Goal: Information Seeking & Learning: Learn about a topic

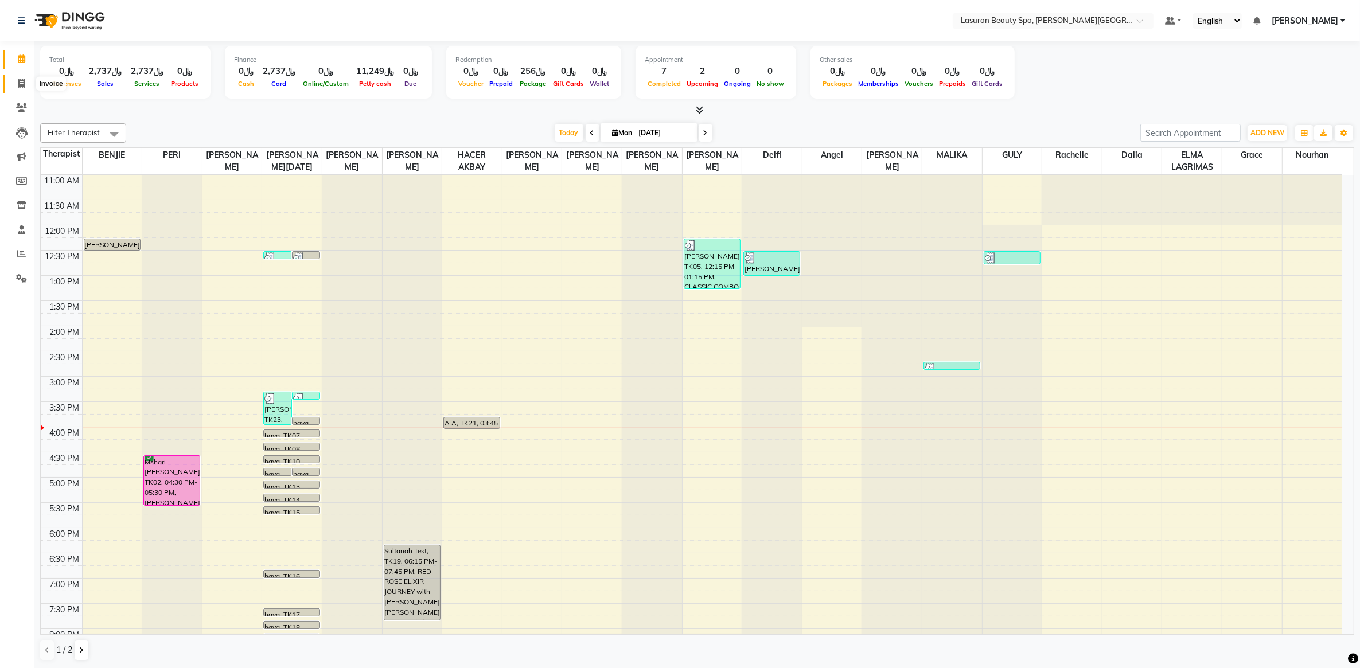
click at [18, 85] on icon at bounding box center [21, 83] width 6 height 9
select select "service"
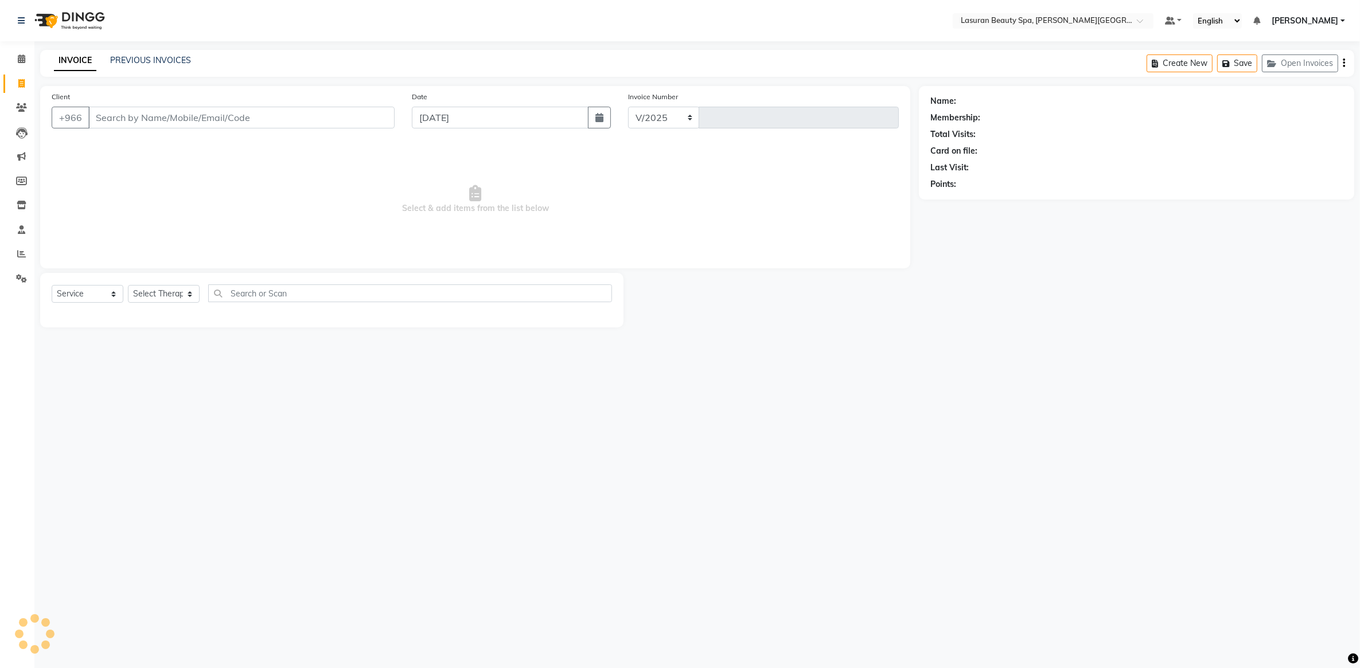
select select "6941"
type input "1368"
click at [165, 55] on link "PREVIOUS INVOICES" at bounding box center [150, 60] width 81 height 10
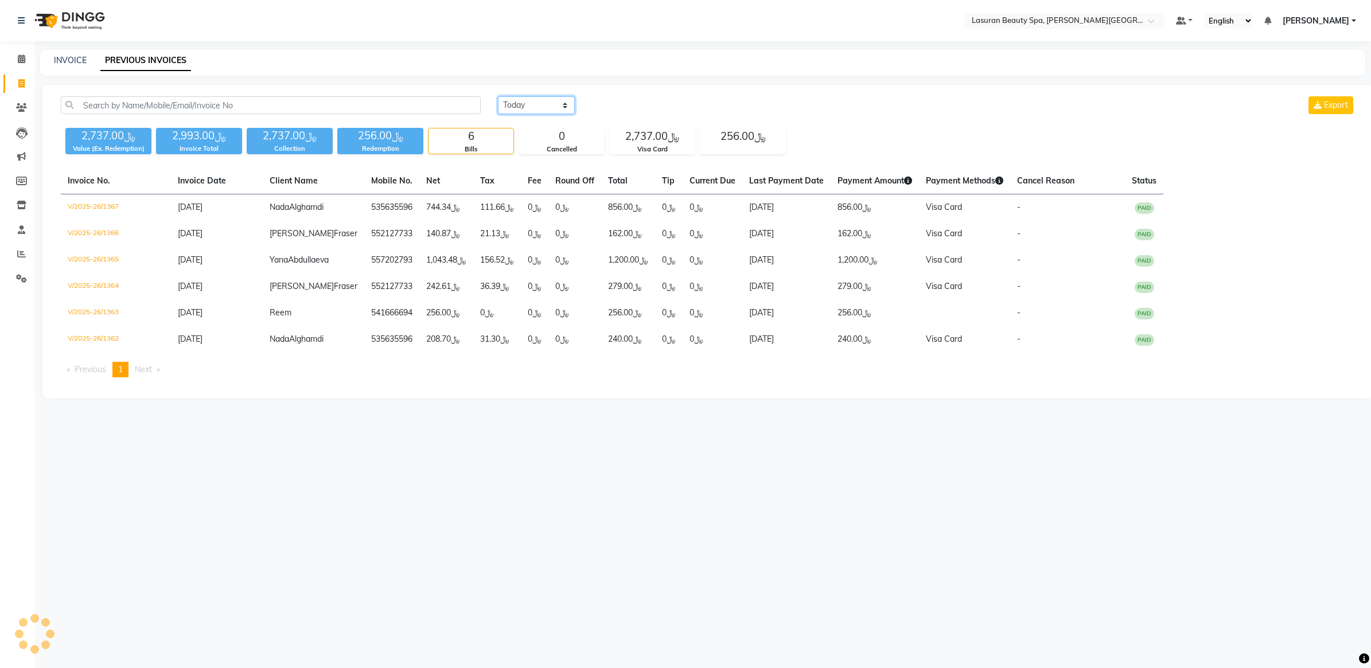
click at [551, 112] on select "[DATE] [DATE] Custom Range" at bounding box center [536, 105] width 77 height 18
click at [551, 110] on select "[DATE] [DATE] Custom Range" at bounding box center [536, 105] width 77 height 18
select select "range"
click at [498, 96] on select "[DATE] [DATE] Custom Range" at bounding box center [536, 105] width 77 height 18
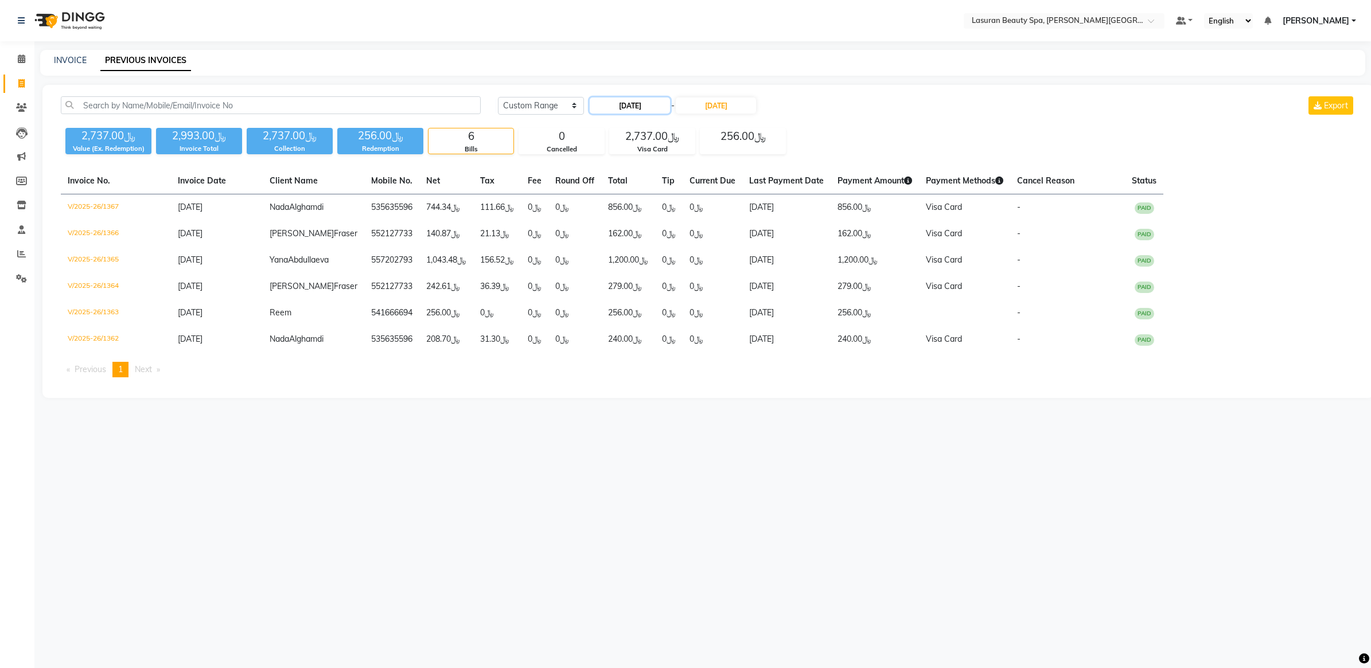
click at [655, 99] on input "[DATE]" at bounding box center [630, 106] width 80 height 16
select select "9"
select select "2025"
click at [603, 128] on button "Previous month" at bounding box center [600, 127] width 10 height 18
select select "8"
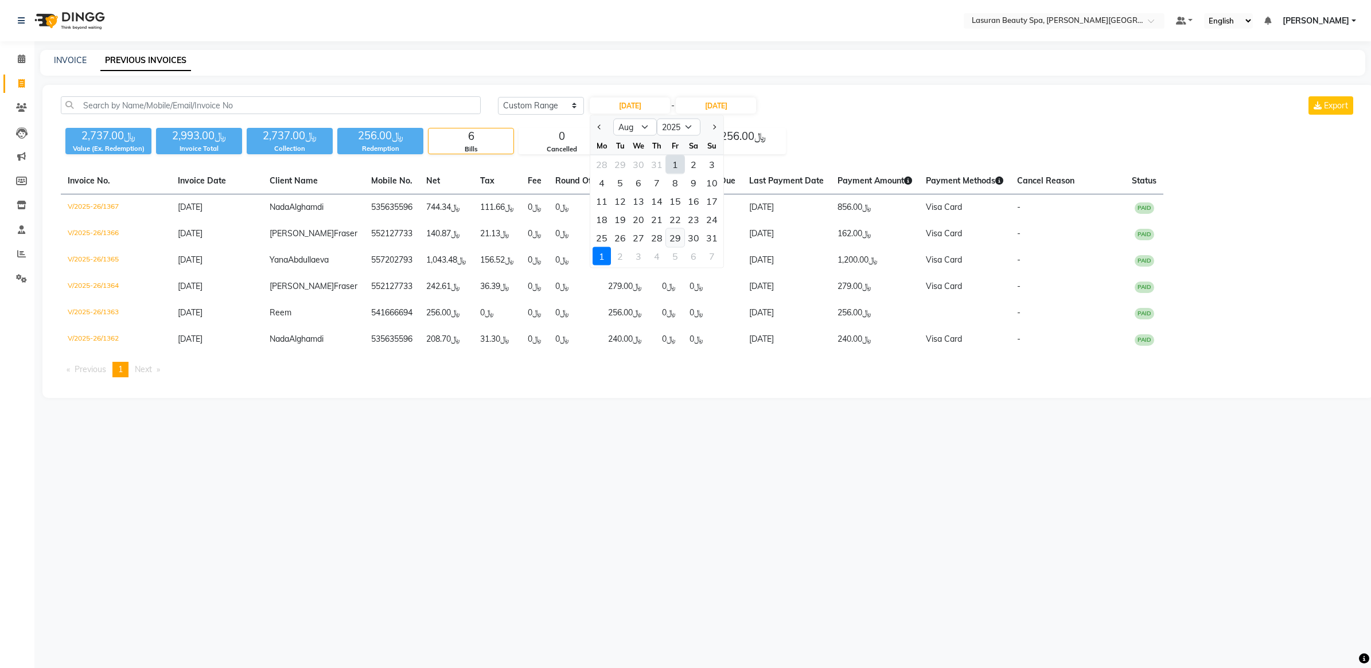
click at [673, 233] on div "29" at bounding box center [675, 238] width 18 height 18
type input "[DATE]"
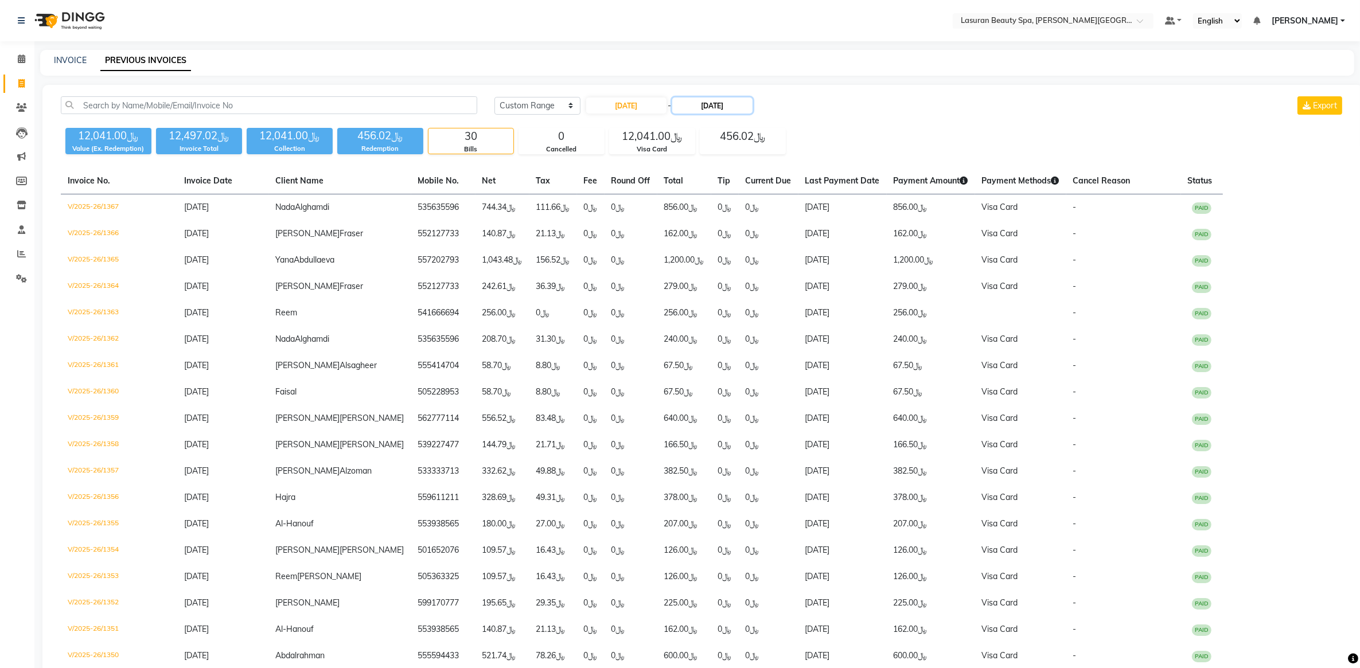
drag, startPoint x: 713, startPoint y: 108, endPoint x: 710, endPoint y: 113, distance: 6.2
click at [714, 107] on input "[DATE]" at bounding box center [712, 106] width 80 height 16
select select "9"
click at [692, 240] on div "29" at bounding box center [688, 238] width 18 height 18
type input "[DATE]"
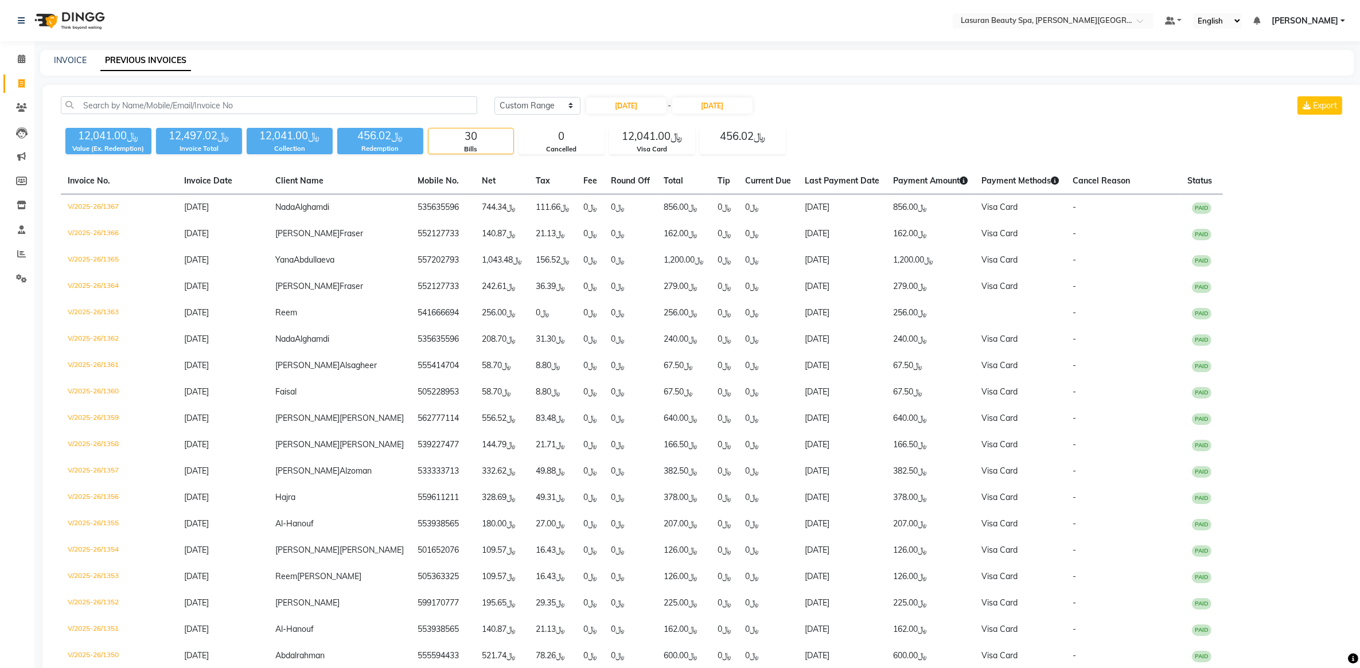
click at [953, 96] on div "[DATE] [DATE] Custom Range [DATE] - [DATE] Export" at bounding box center [920, 105] width 850 height 18
click at [695, 108] on input "[DATE]" at bounding box center [712, 106] width 80 height 16
click at [684, 125] on span "Previous month" at bounding box center [686, 126] width 5 height 5
select select "8"
click at [766, 239] on div "29" at bounding box center [761, 238] width 18 height 18
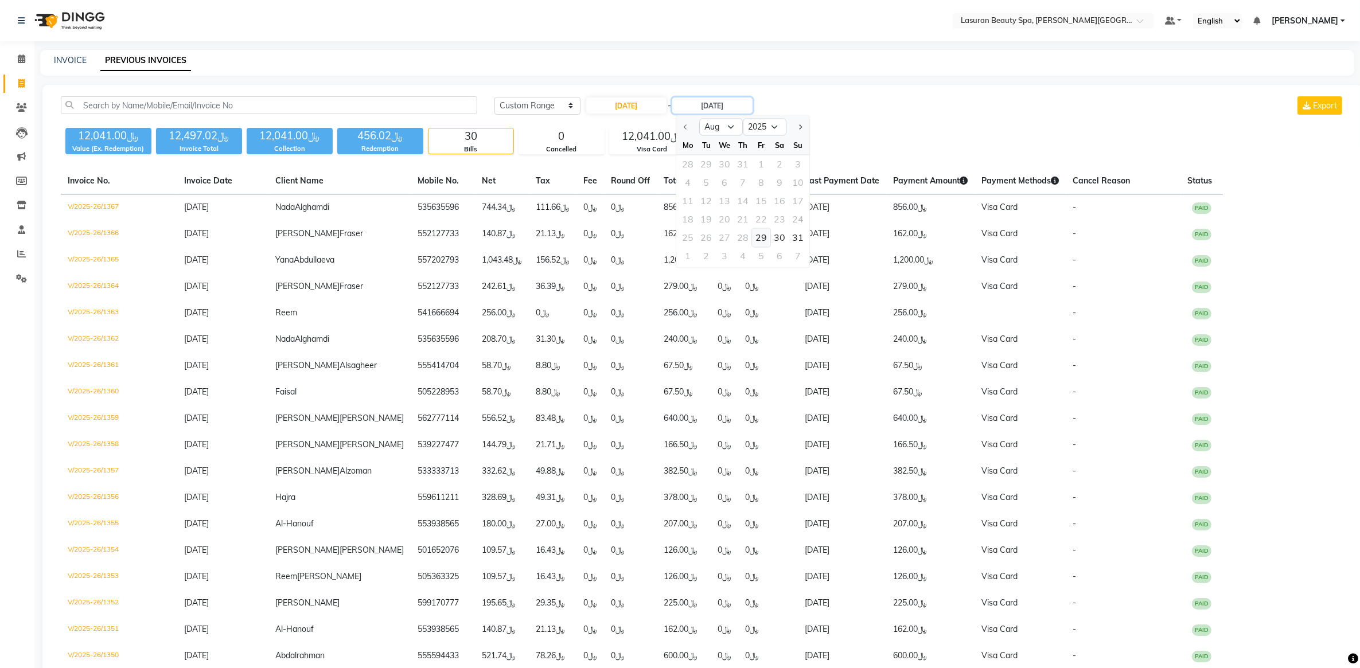
type input "[DATE]"
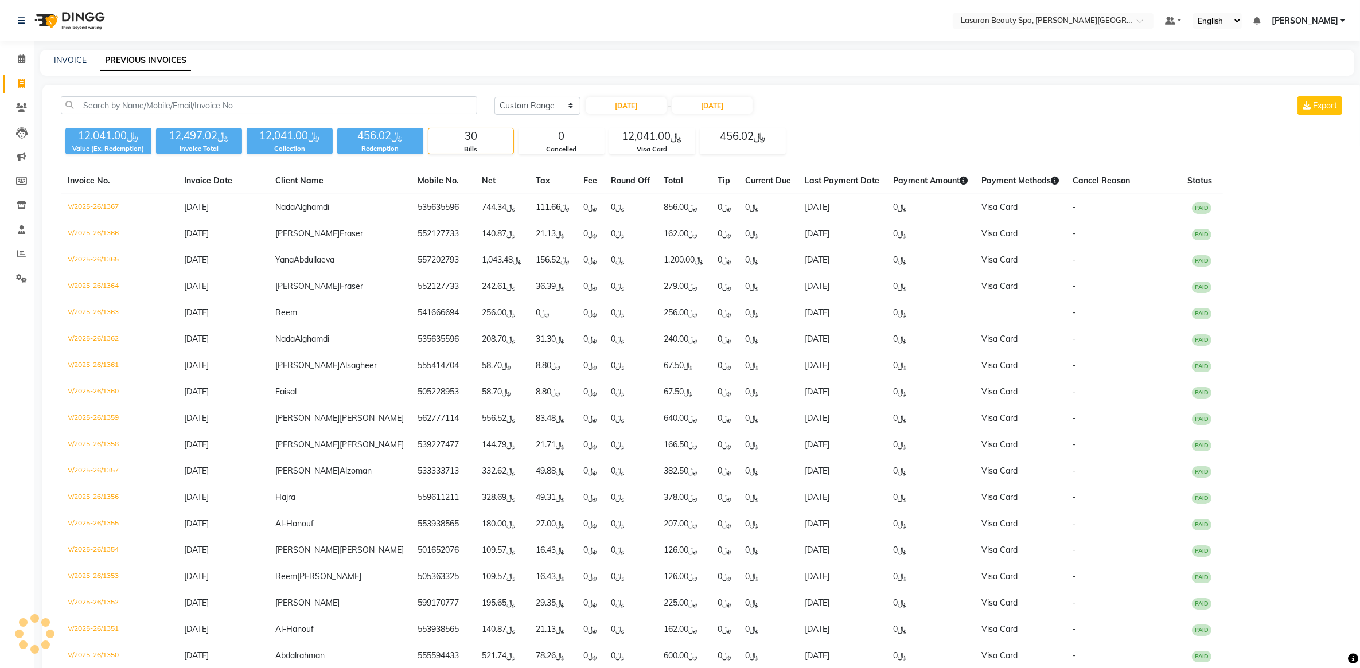
click at [925, 6] on nav "Select Location × Lasuran Beauty Spa, [PERSON_NAME] Financial District Default …" at bounding box center [680, 20] width 1360 height 41
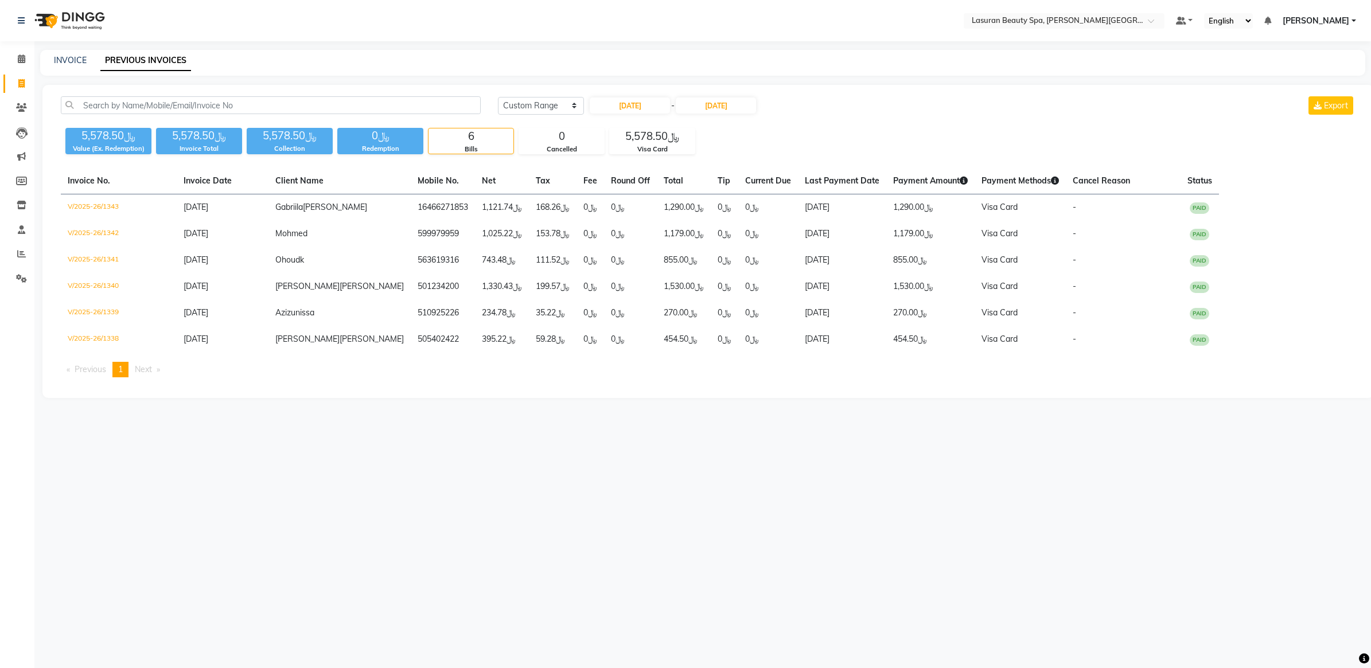
drag, startPoint x: 883, startPoint y: 98, endPoint x: 645, endPoint y: 180, distance: 251.8
click at [882, 98] on div "[DATE] [DATE] Custom Range [DATE] - [DATE] Export" at bounding box center [927, 105] width 858 height 18
click at [21, 256] on icon at bounding box center [21, 254] width 9 height 9
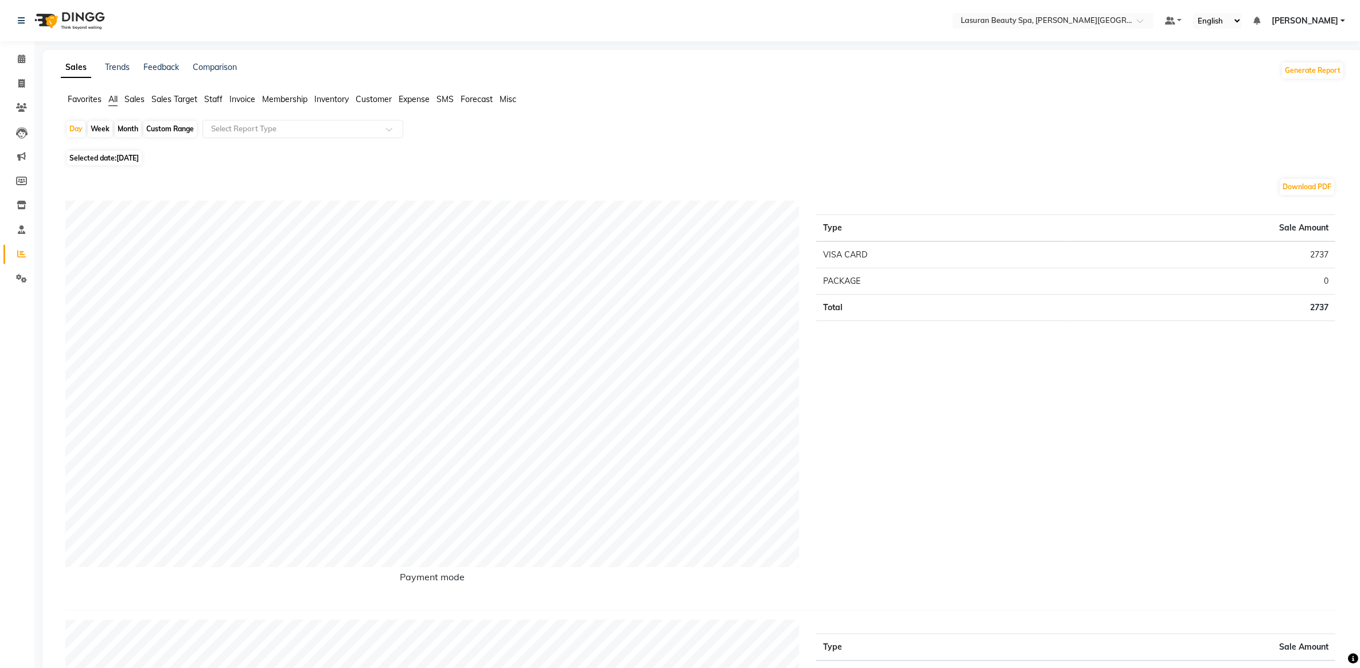
click at [139, 99] on span "Sales" at bounding box center [134, 99] width 20 height 10
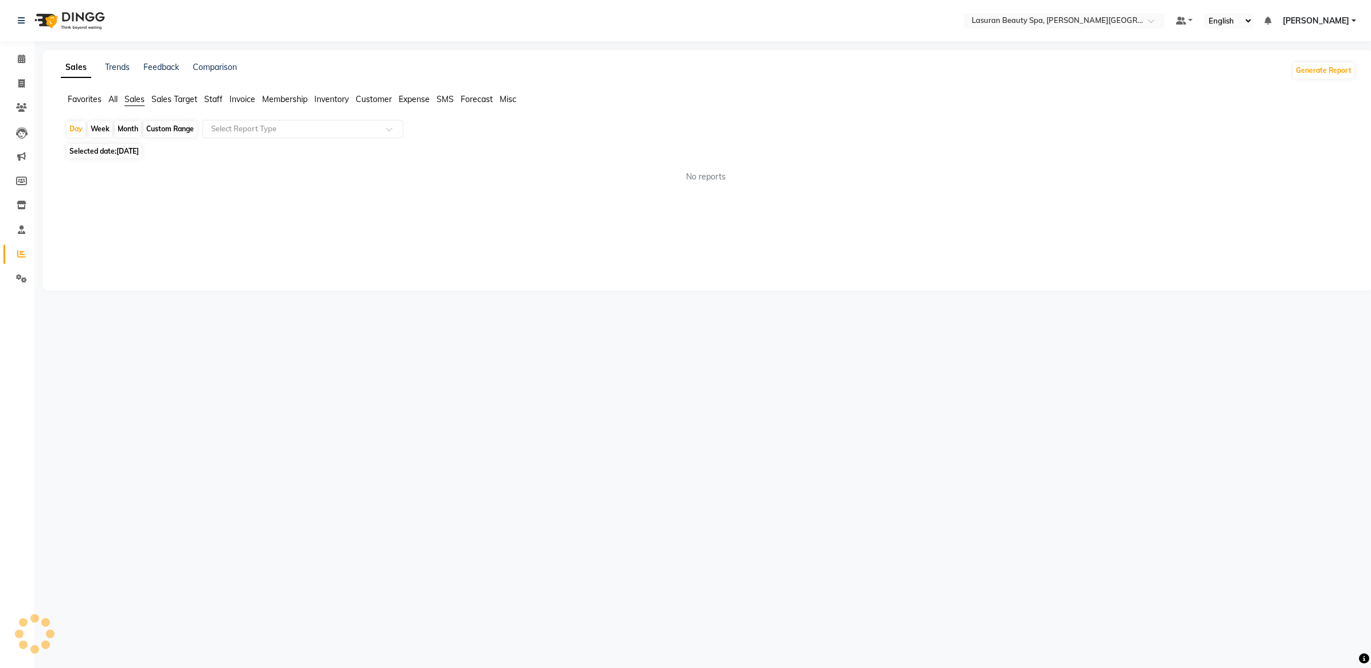
click at [136, 153] on span "[DATE]" at bounding box center [127, 151] width 22 height 9
select select "9"
select select "2025"
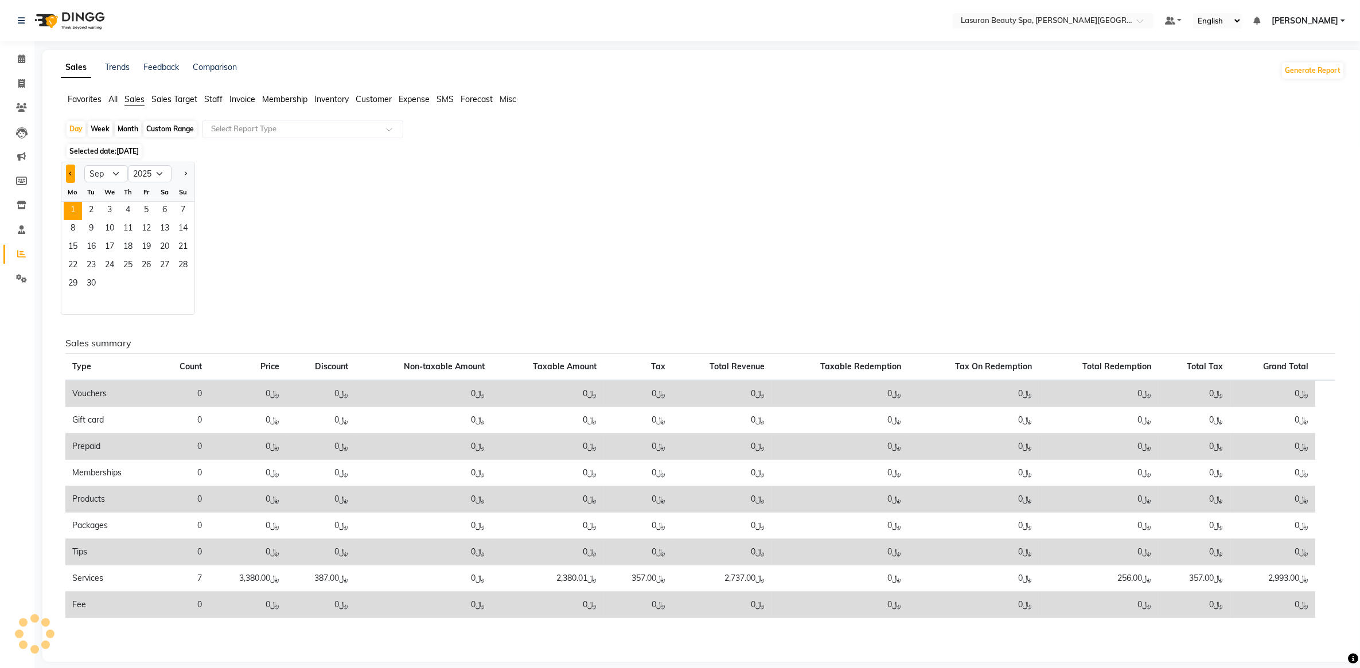
click at [68, 173] on button "Previous month" at bounding box center [70, 174] width 9 height 18
select select "8"
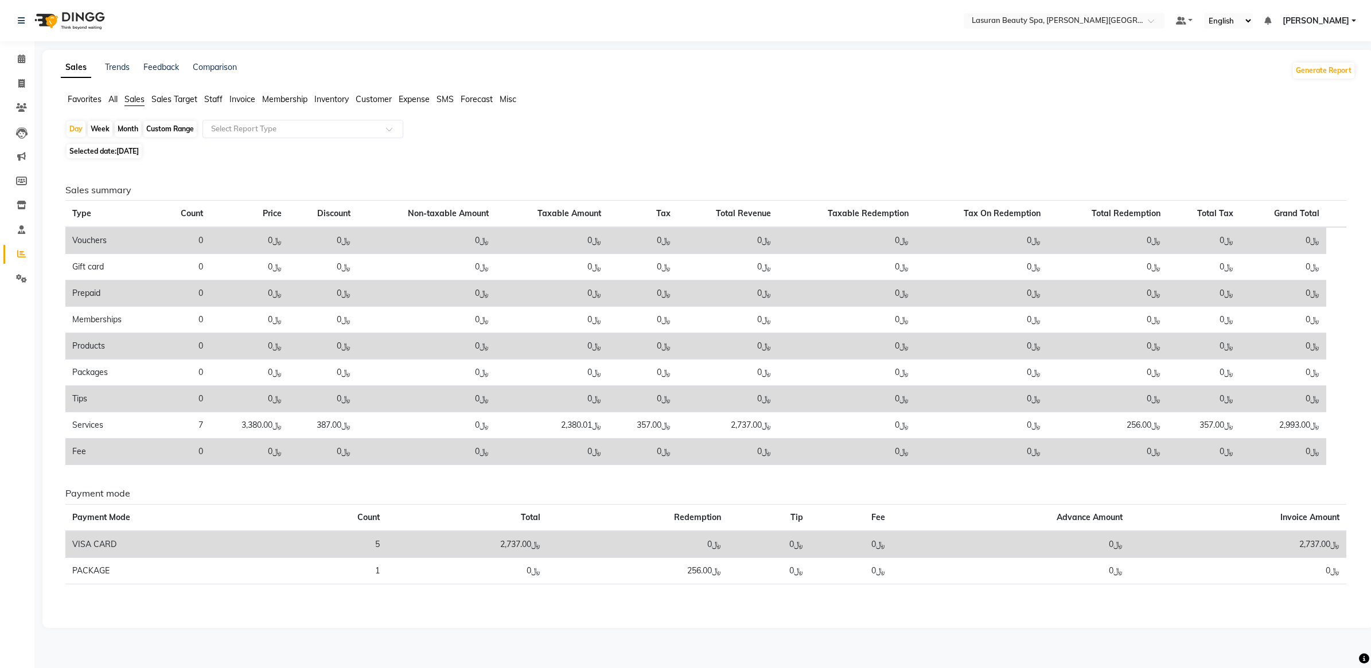
click at [79, 151] on span "Selected date: [DATE]" at bounding box center [104, 151] width 75 height 14
select select "9"
select select "2025"
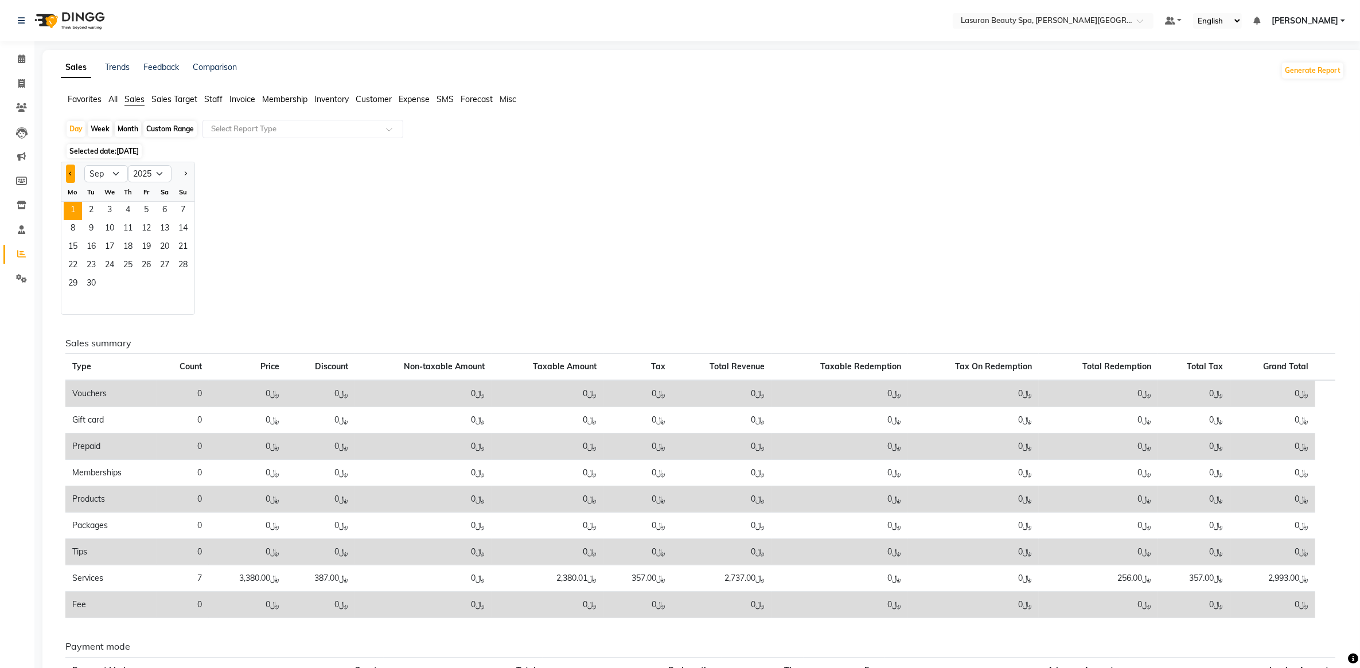
click at [73, 170] on div at bounding box center [72, 174] width 23 height 18
click at [73, 170] on button "Previous month" at bounding box center [70, 174] width 9 height 18
select select "8"
click at [149, 282] on span "29" at bounding box center [146, 284] width 18 height 18
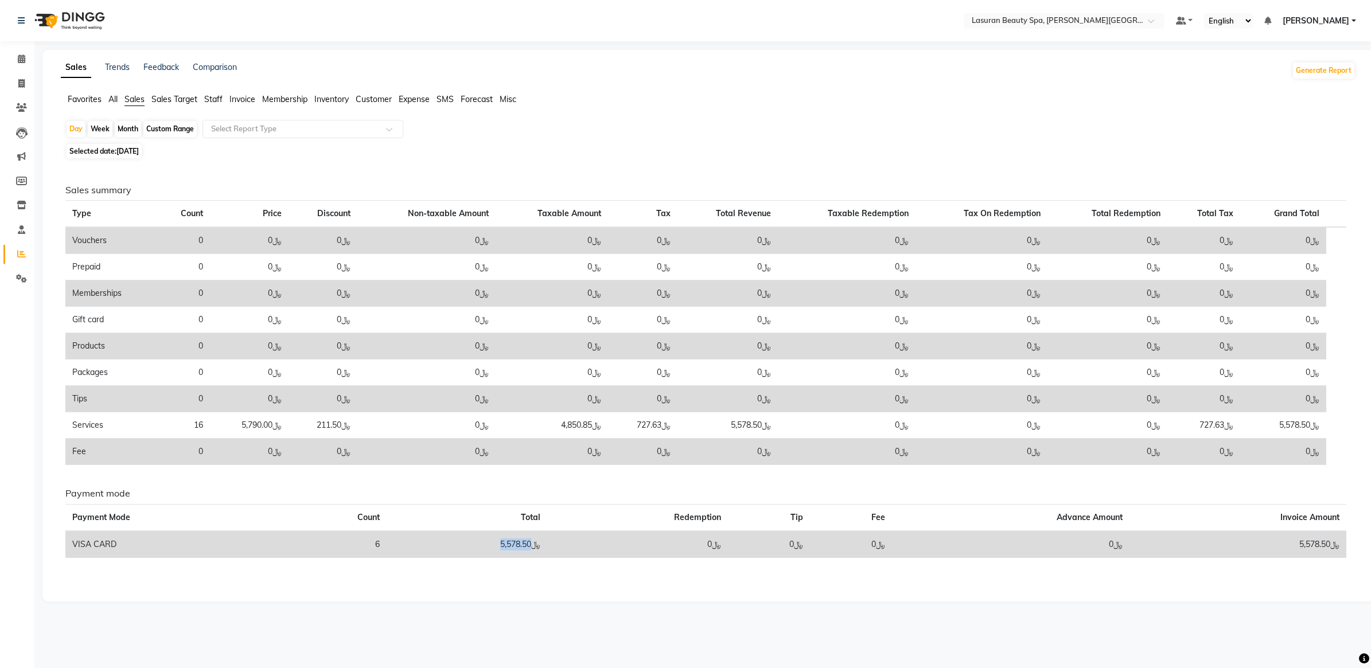
drag, startPoint x: 546, startPoint y: 546, endPoint x: 482, endPoint y: 541, distance: 63.3
click at [482, 541] on td "﷼5,578.50" at bounding box center [467, 544] width 161 height 27
click at [24, 255] on icon at bounding box center [21, 254] width 9 height 9
click at [18, 277] on icon at bounding box center [21, 278] width 11 height 9
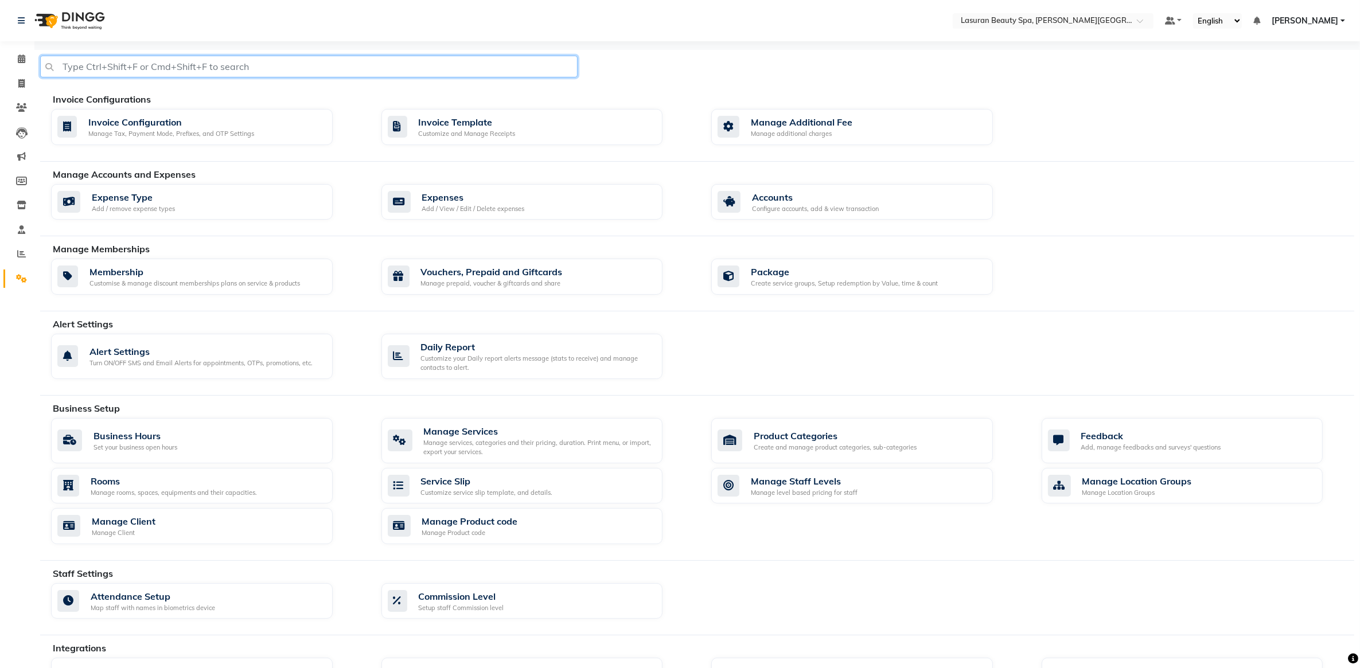
click at [155, 67] on input "text" at bounding box center [309, 67] width 538 height 22
type input "service"
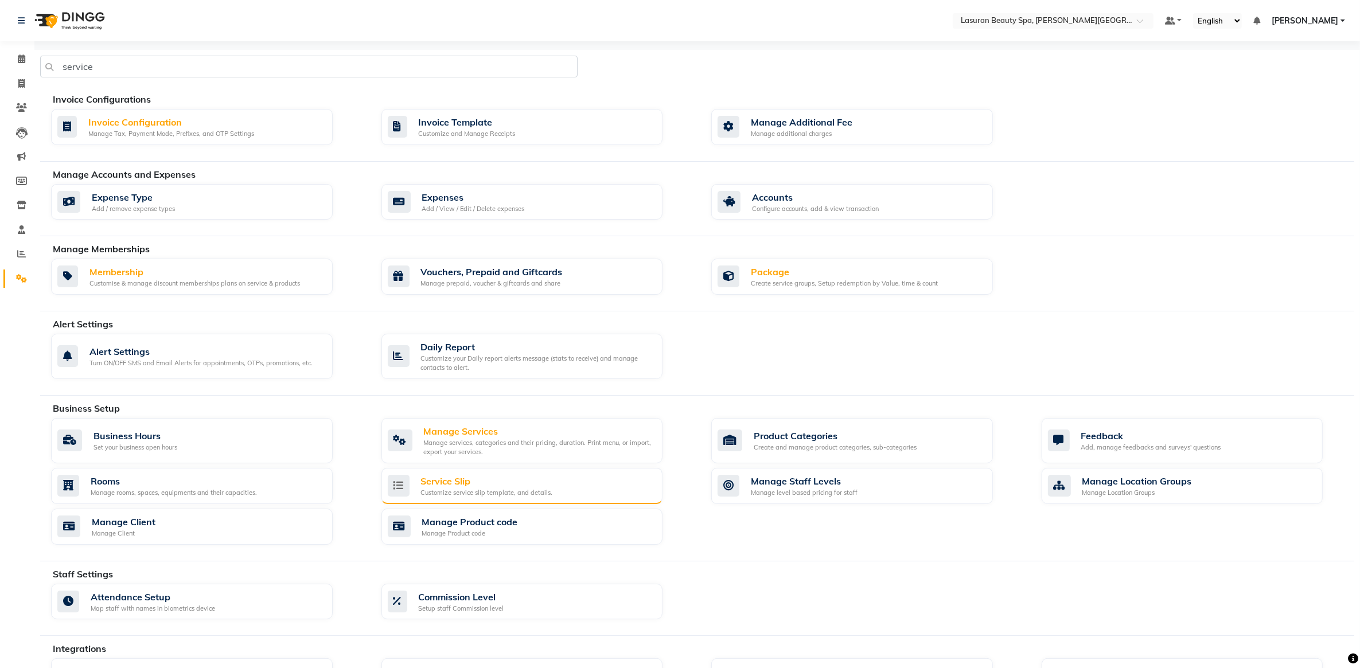
click at [500, 485] on div "Service Slip" at bounding box center [487, 481] width 132 height 14
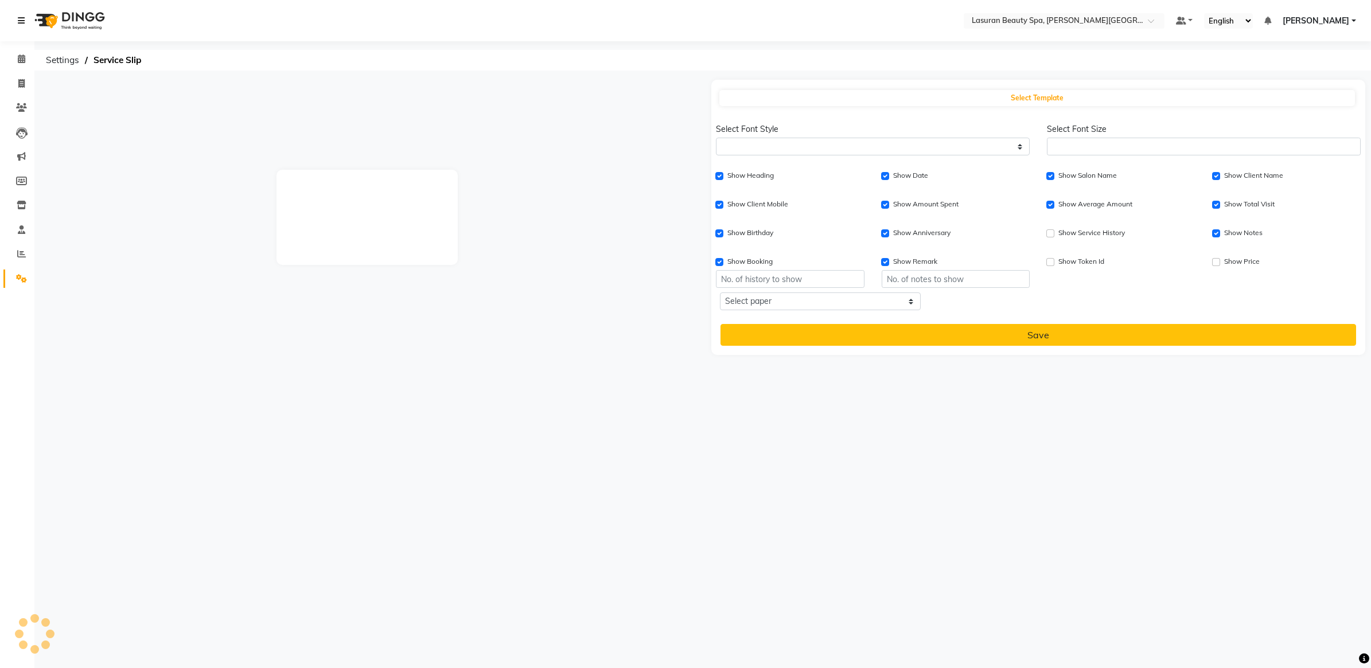
select select
type input "1"
checkbox input "true"
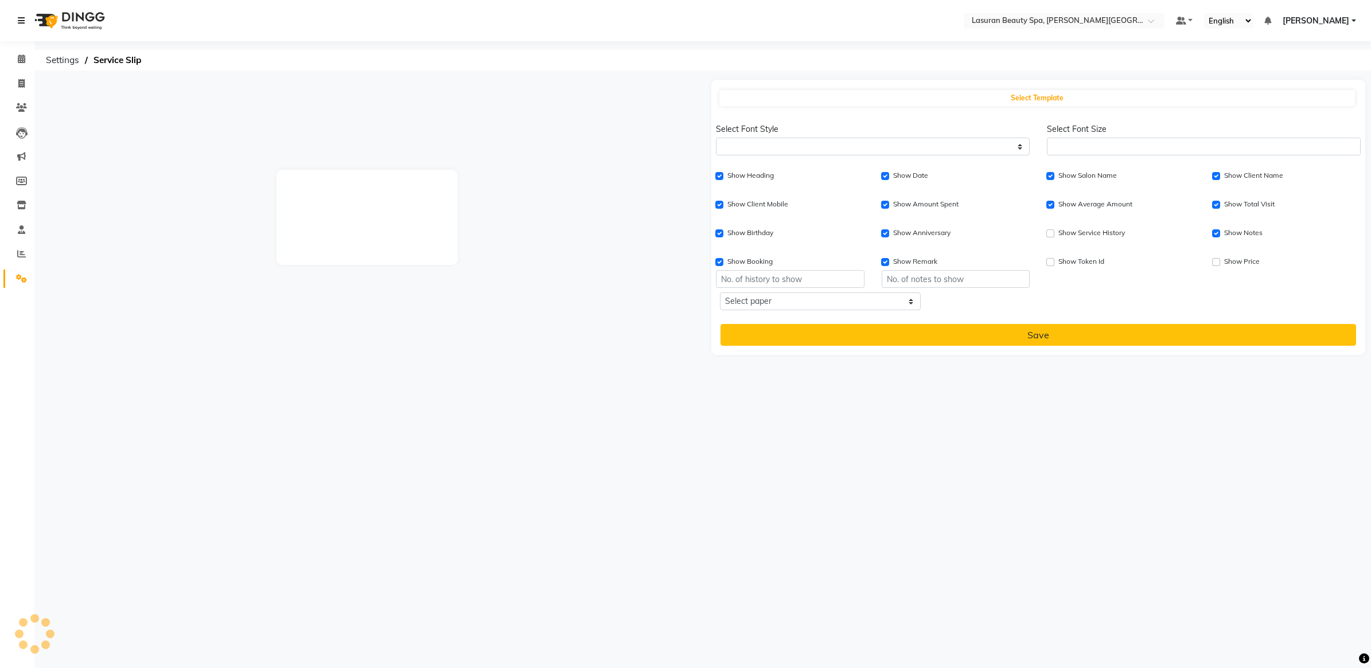
checkbox input "true"
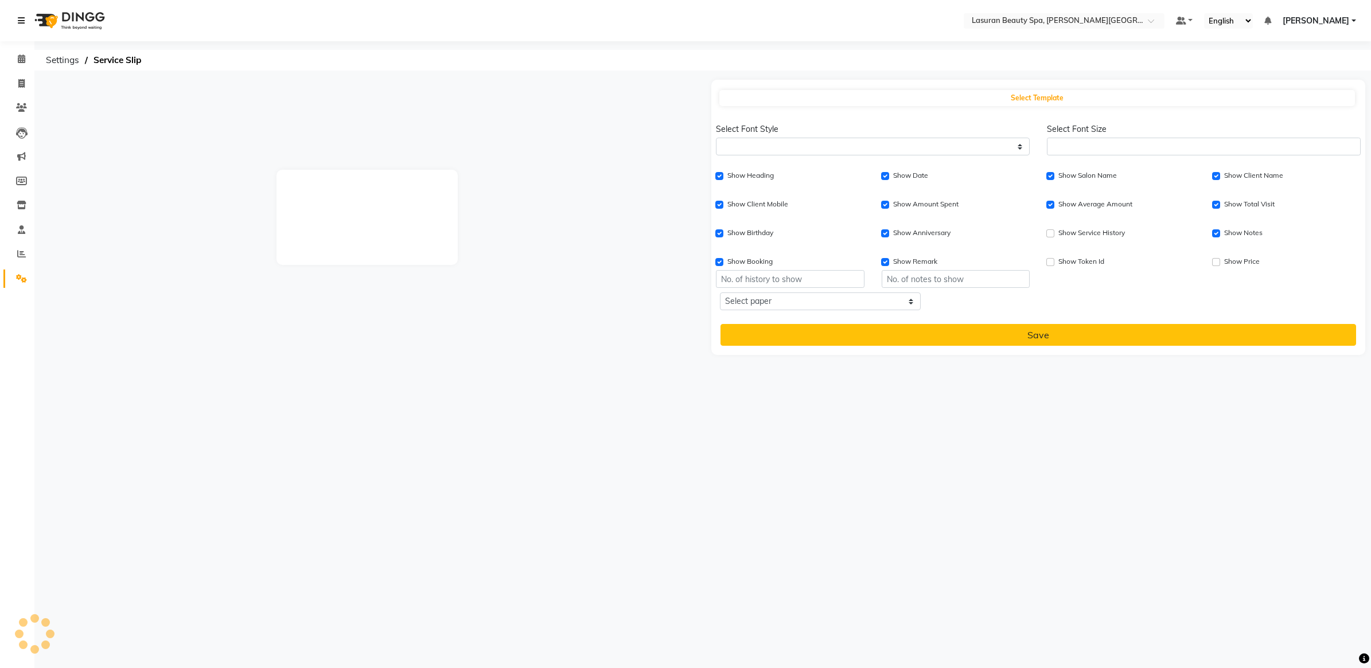
checkbox input "true"
type input "1"
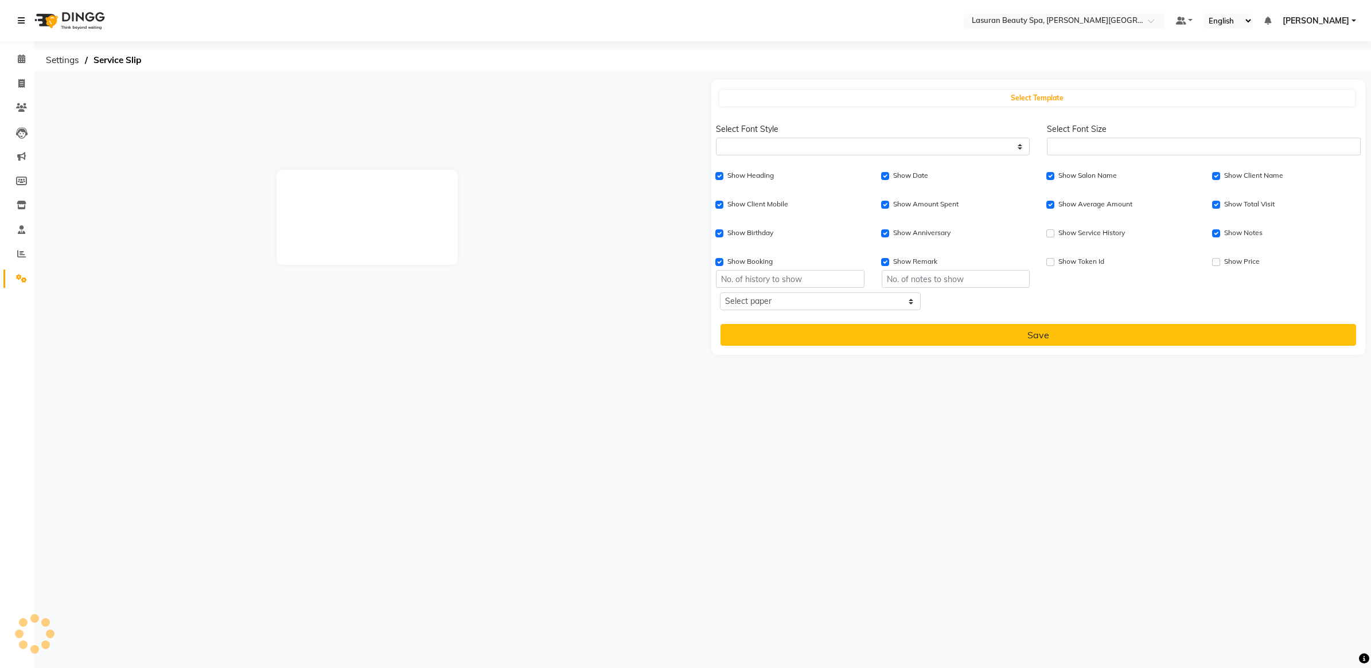
type input "1"
select select
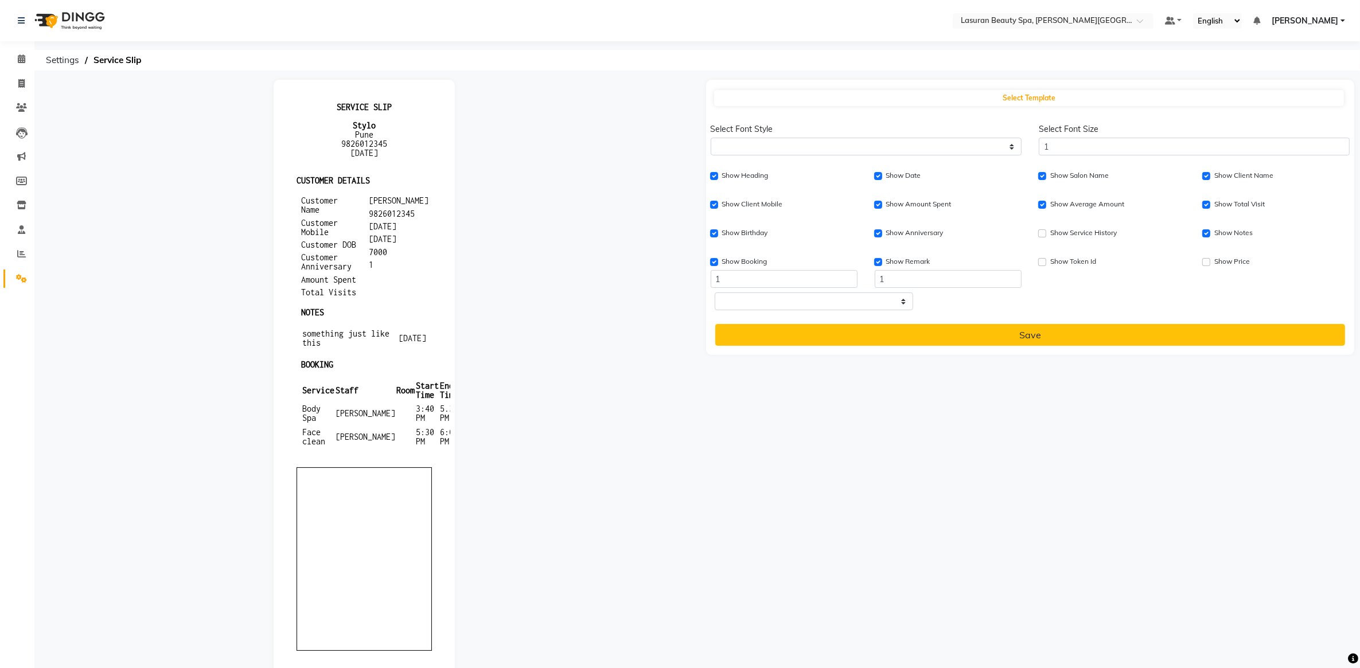
click at [95, 19] on img at bounding box center [68, 21] width 79 height 32
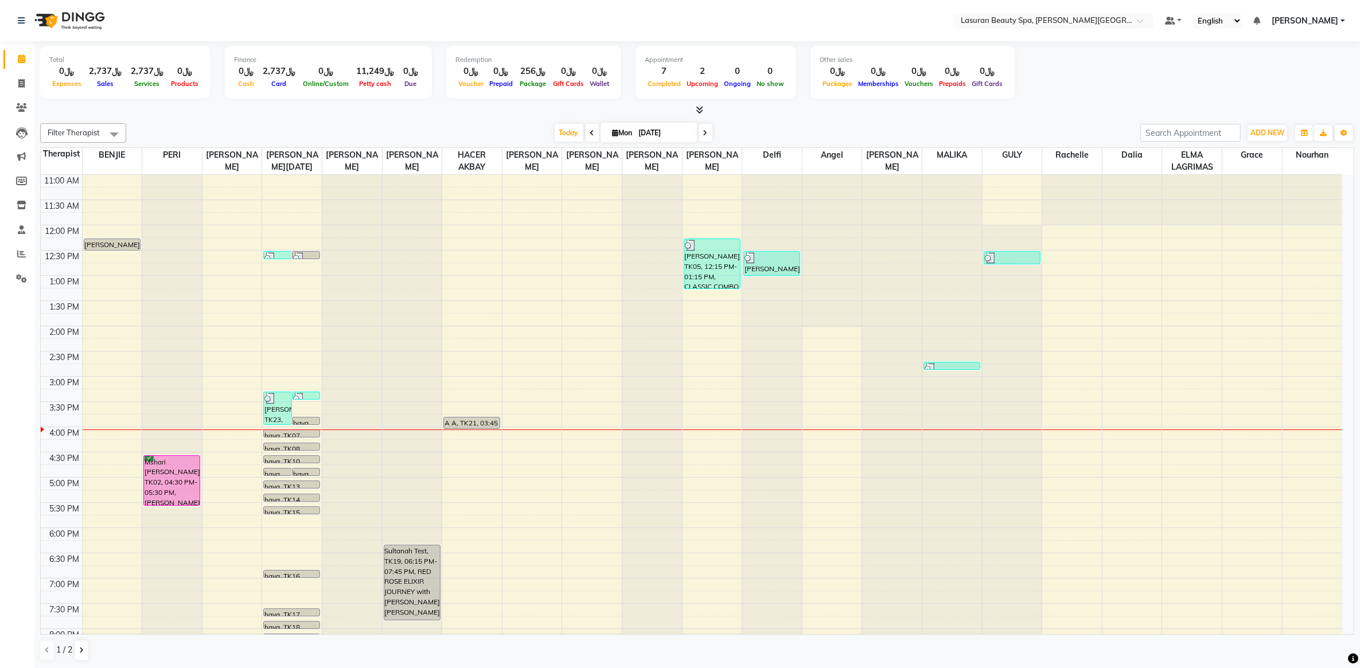
click at [681, 129] on input "[DATE]" at bounding box center [664, 132] width 57 height 17
select select "9"
select select "2025"
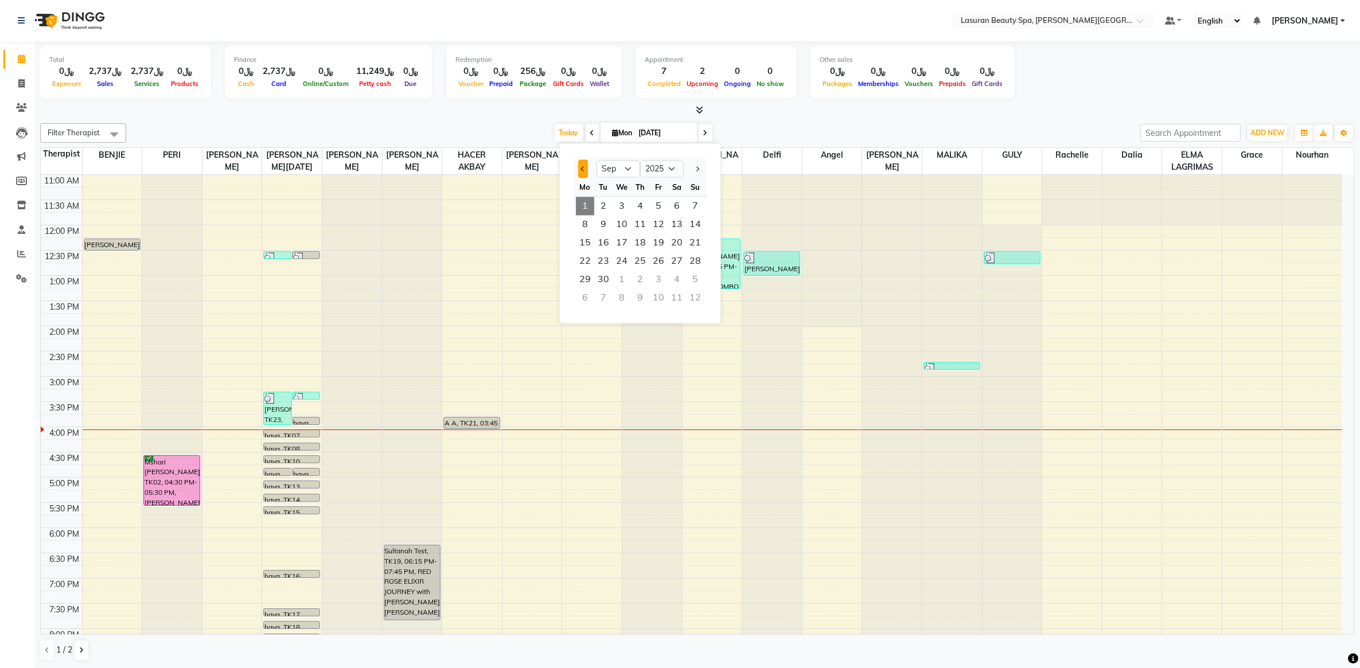
click at [585, 166] on button "Previous month" at bounding box center [583, 169] width 10 height 18
select select "8"
click at [656, 282] on span "29" at bounding box center [658, 280] width 18 height 18
type input "[DATE]"
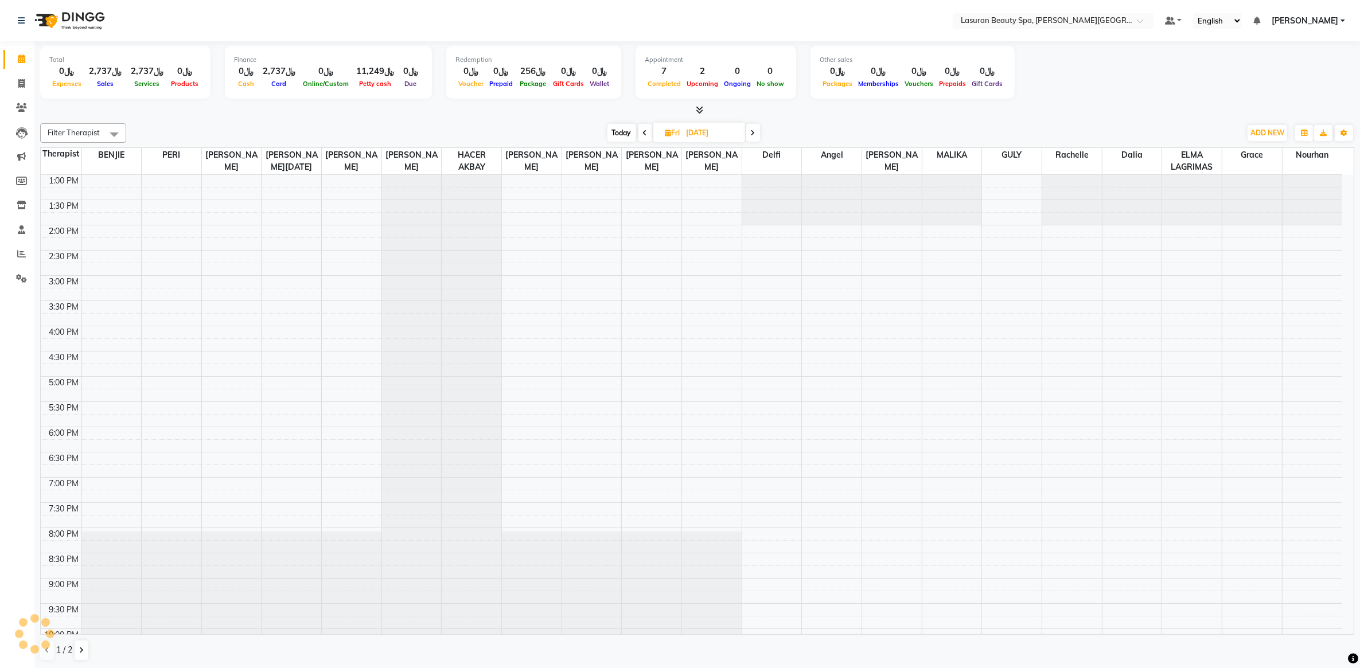
scroll to position [102, 0]
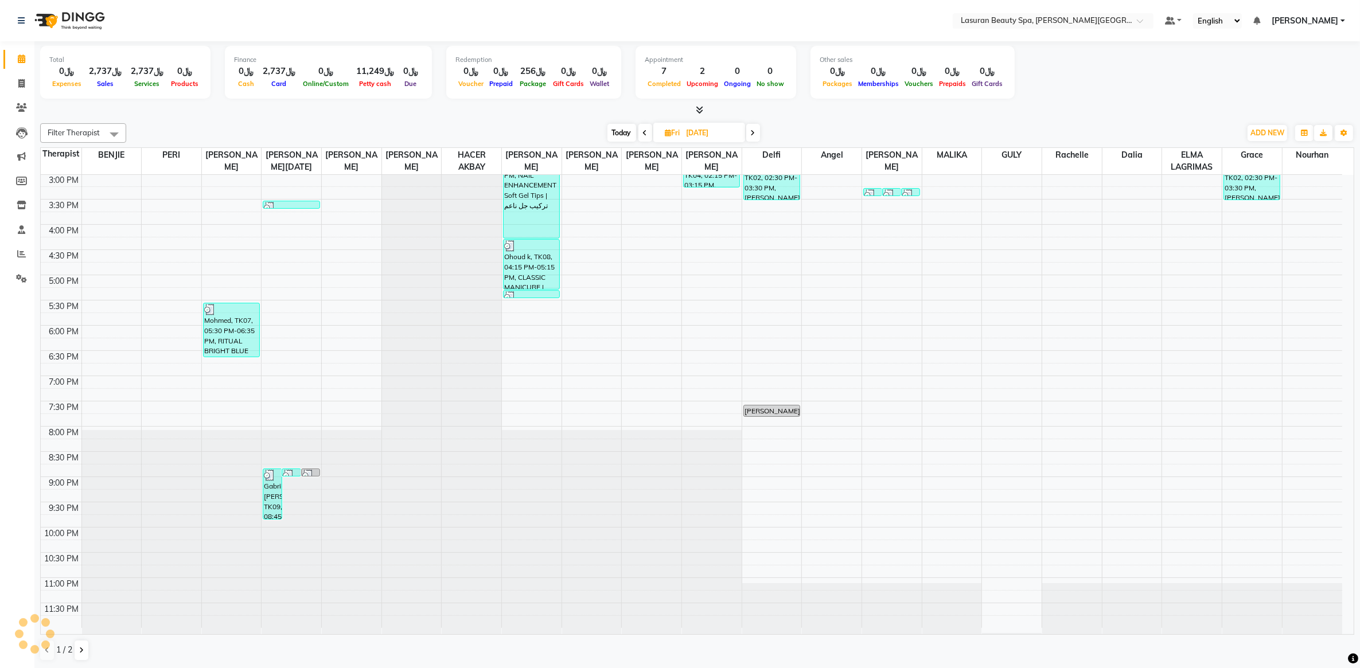
click at [1311, 104] on div at bounding box center [697, 110] width 1314 height 12
click at [1343, 134] on icon "button" at bounding box center [1344, 133] width 7 height 7
click at [1175, 93] on div "Total ﷼0 Expenses ﷼2,737 Sales ﷼2,737 Services ﷼0 Products Finance ﷼0 Cash ﷼2,7…" at bounding box center [697, 74] width 1314 height 56
click at [107, 129] on span at bounding box center [114, 134] width 23 height 22
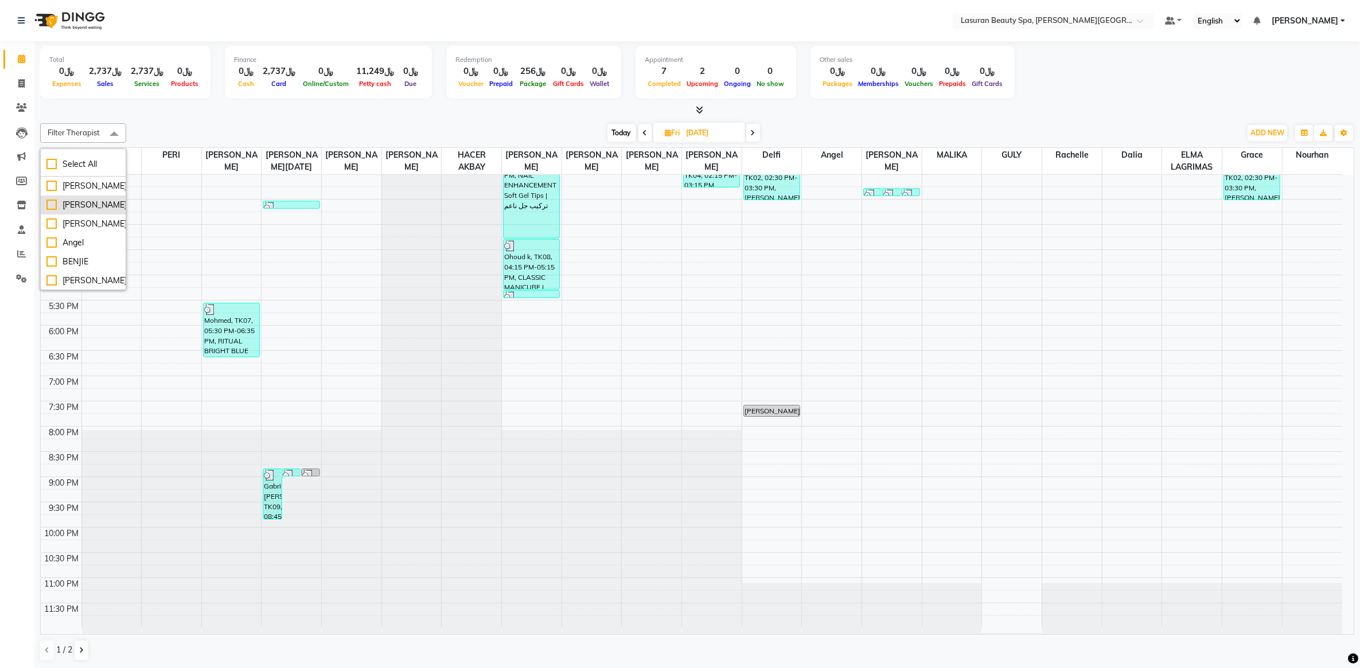
click at [61, 211] on div "[PERSON_NAME]" at bounding box center [82, 205] width 73 height 12
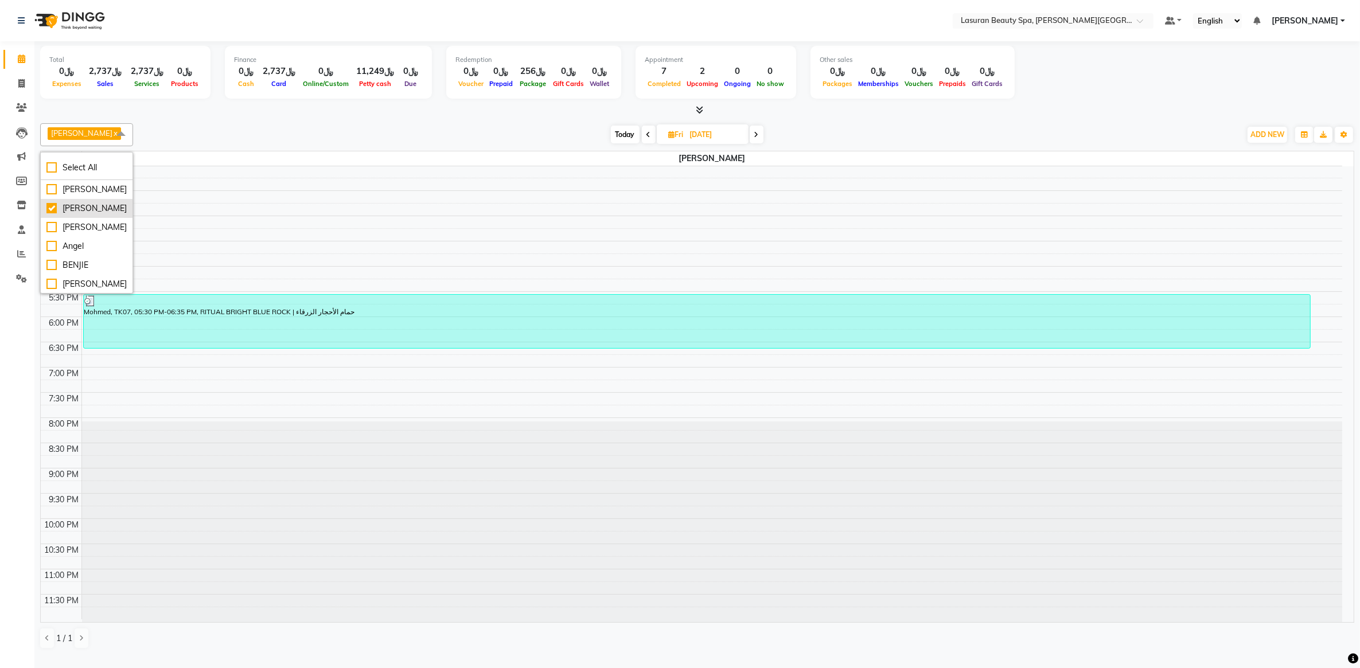
click at [61, 215] on div "[PERSON_NAME]" at bounding box center [86, 209] width 80 height 12
checkbox input "false"
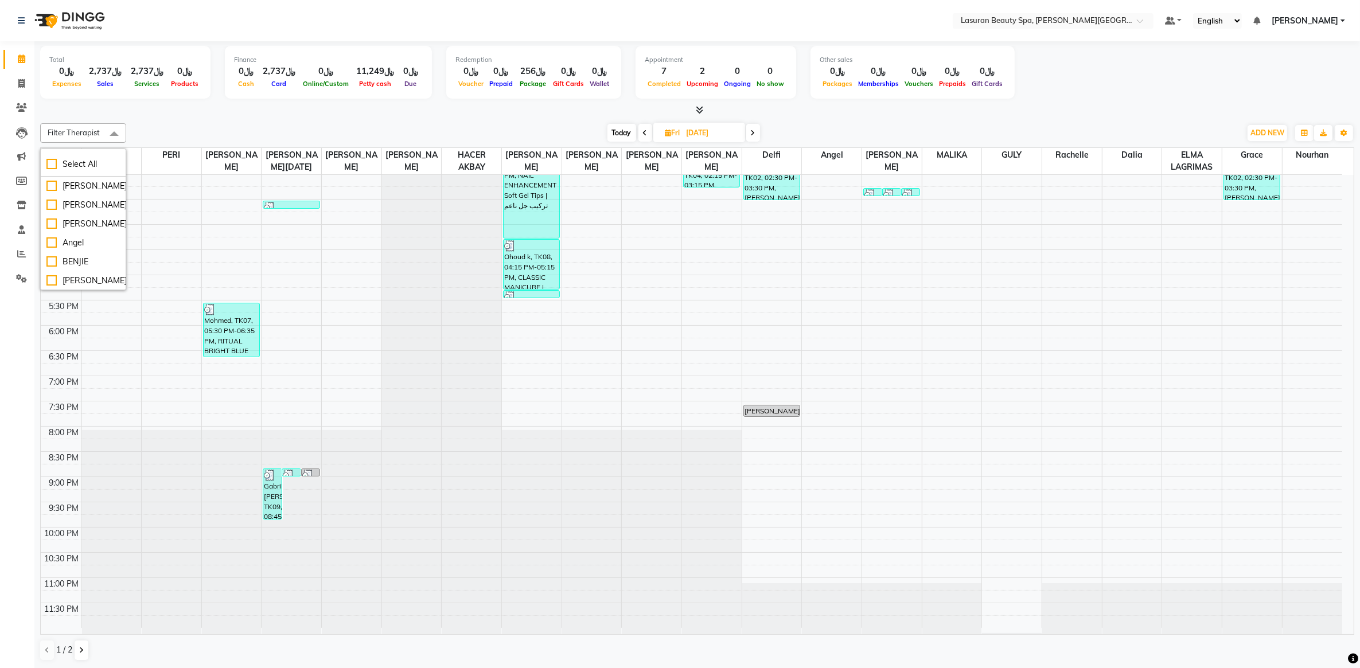
click at [188, 112] on div at bounding box center [697, 110] width 1314 height 12
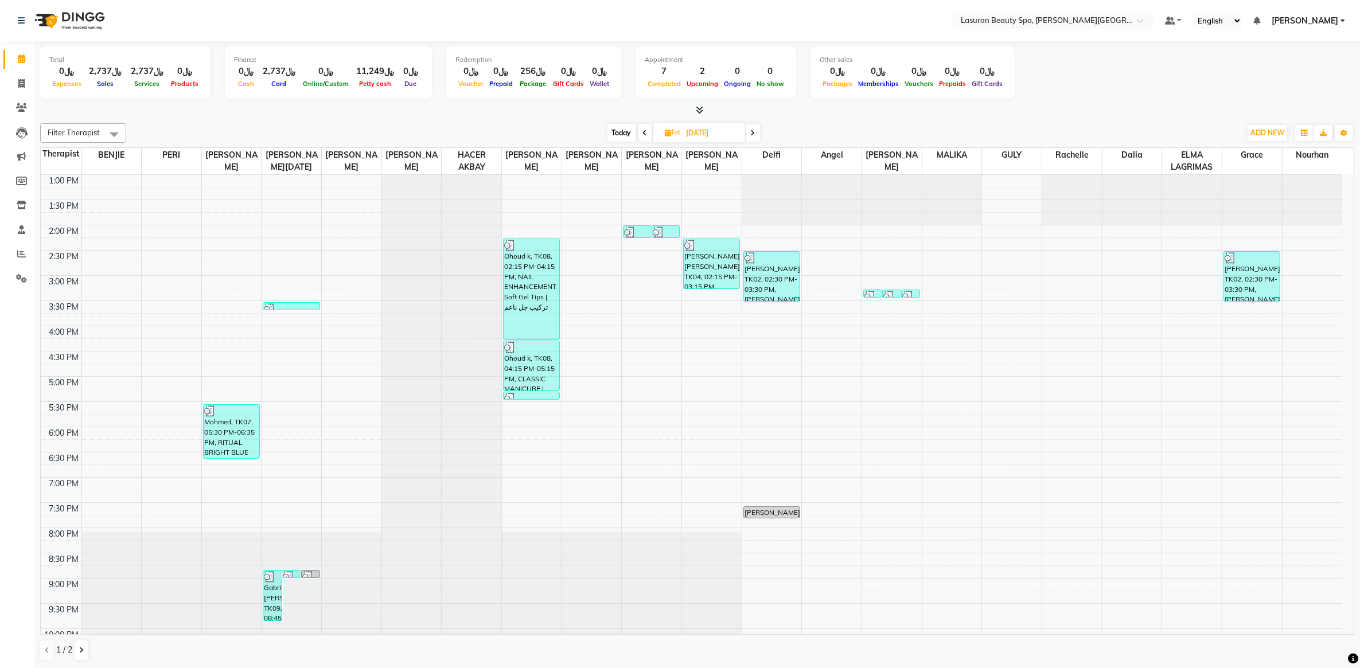
click at [643, 132] on icon at bounding box center [645, 133] width 5 height 7
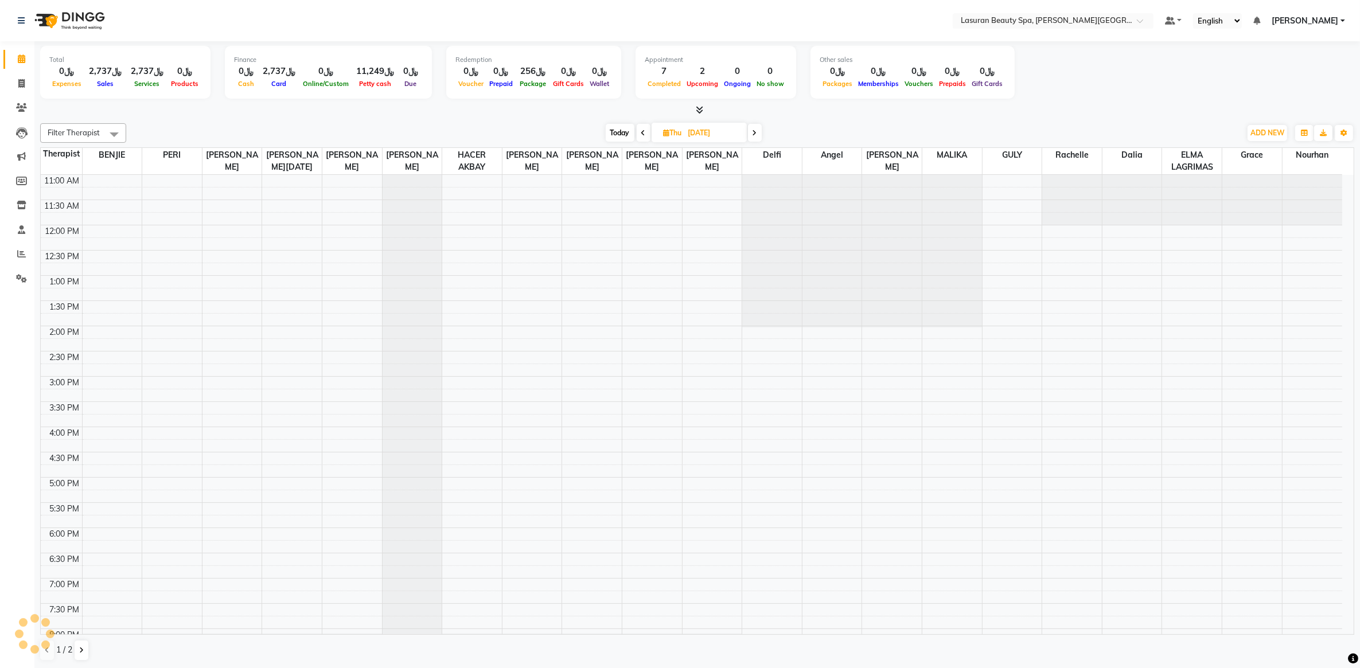
scroll to position [102, 0]
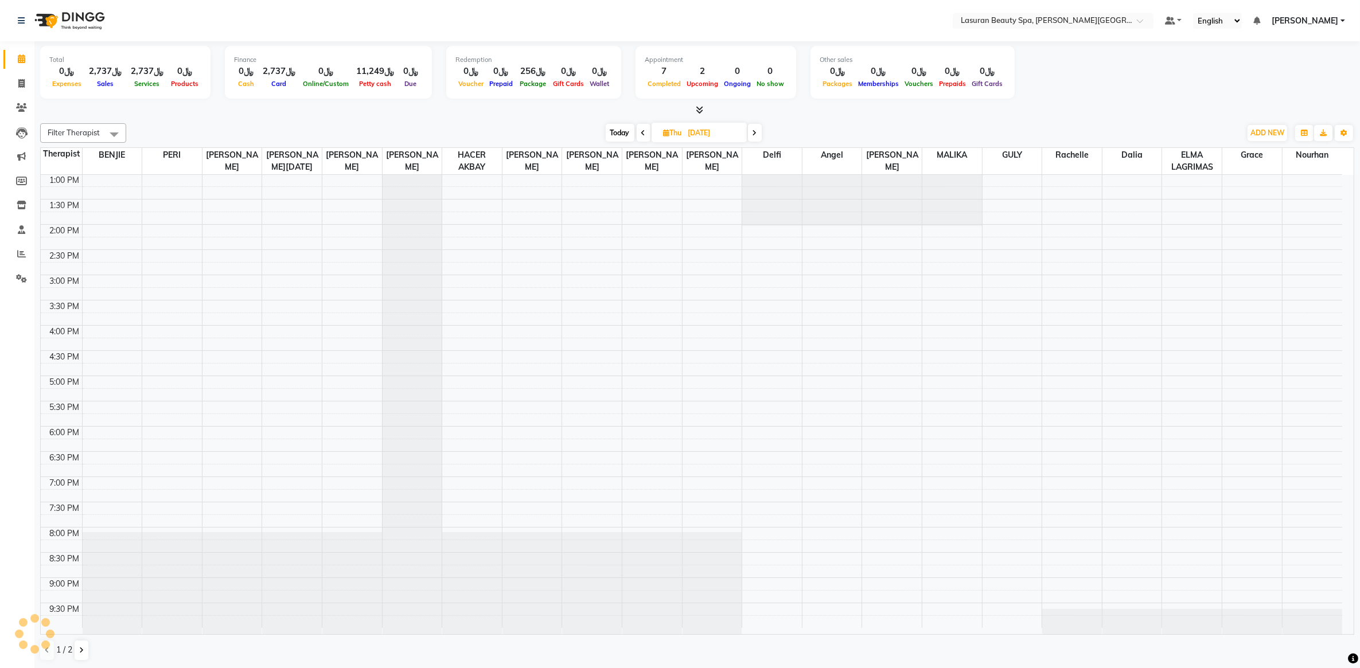
click at [761, 135] on span at bounding box center [755, 133] width 14 height 18
type input "[DATE]"
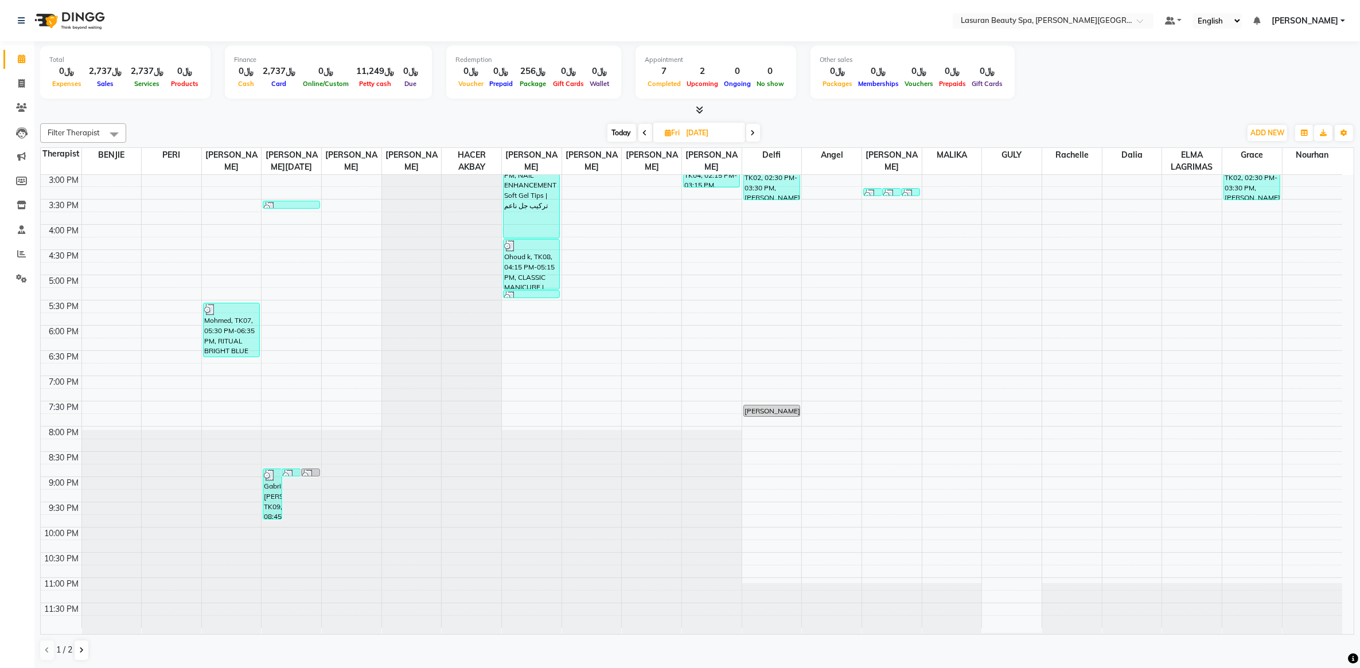
click at [518, 119] on div "Filter Therapist Select All [PERSON_NAME] ALJOHARY [PERSON_NAME] Kouraichy [PER…" at bounding box center [697, 392] width 1314 height 547
click at [15, 254] on span at bounding box center [21, 254] width 20 height 13
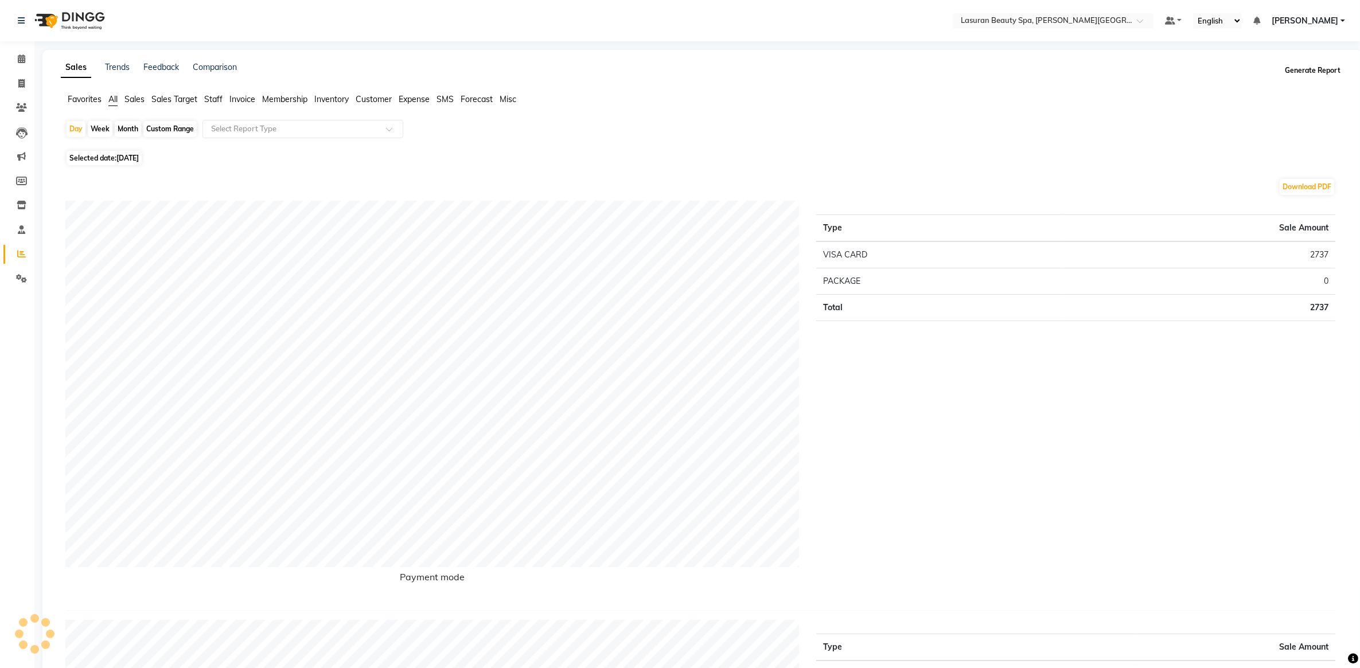
click at [1312, 75] on button "Generate Report" at bounding box center [1312, 71] width 61 height 16
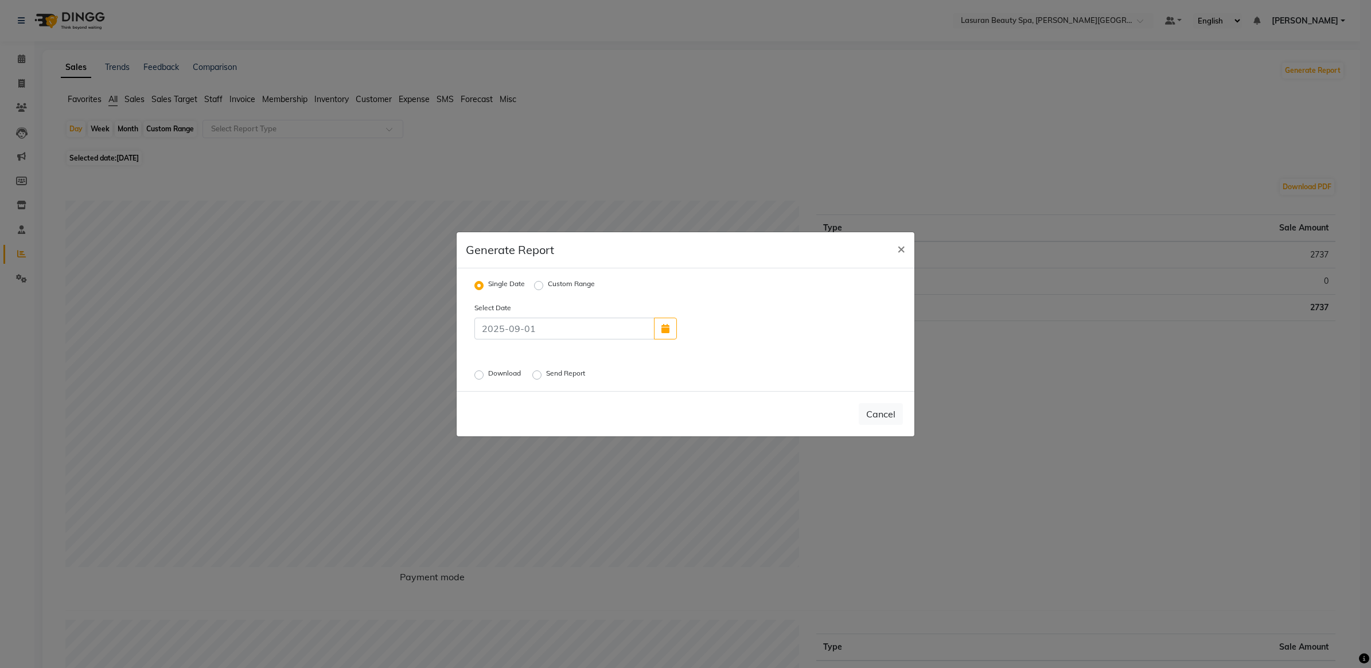
click at [563, 284] on label "Custom Range" at bounding box center [571, 286] width 47 height 14
click at [544, 284] on input "Custom Range" at bounding box center [540, 285] width 8 height 8
radio input "true"
select select "9"
select select "2025"
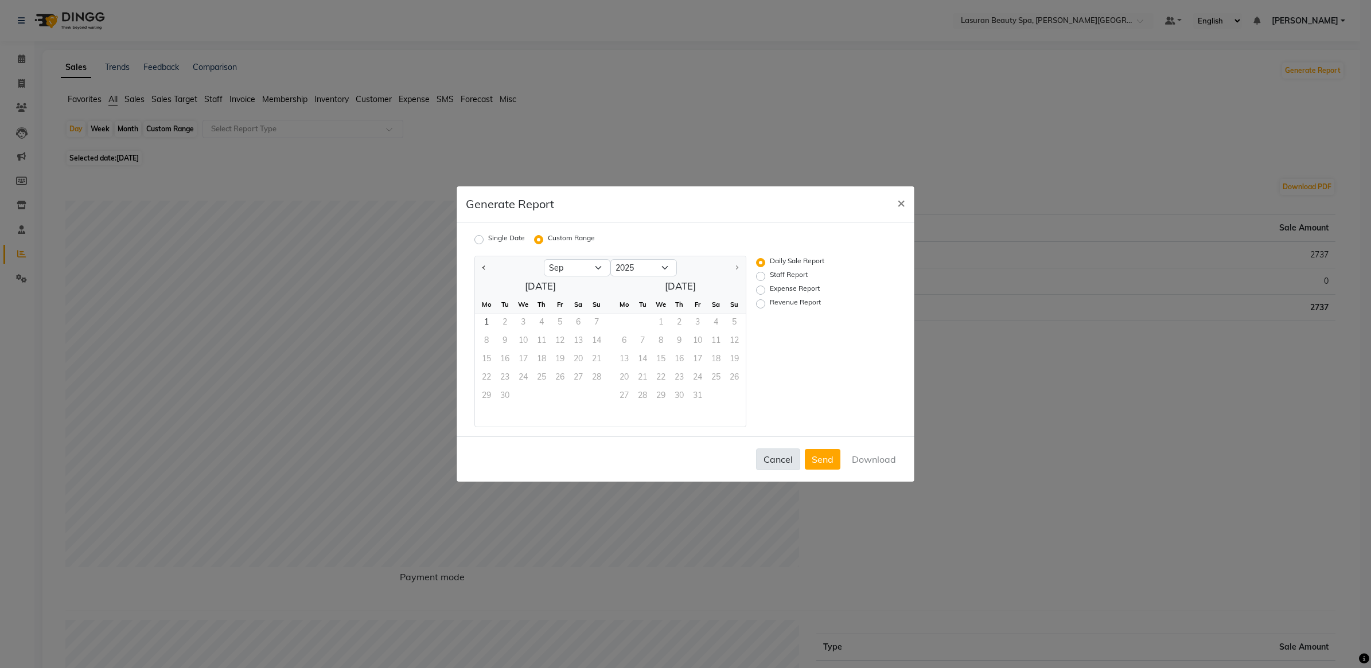
click at [773, 465] on button "Cancel" at bounding box center [778, 460] width 44 height 22
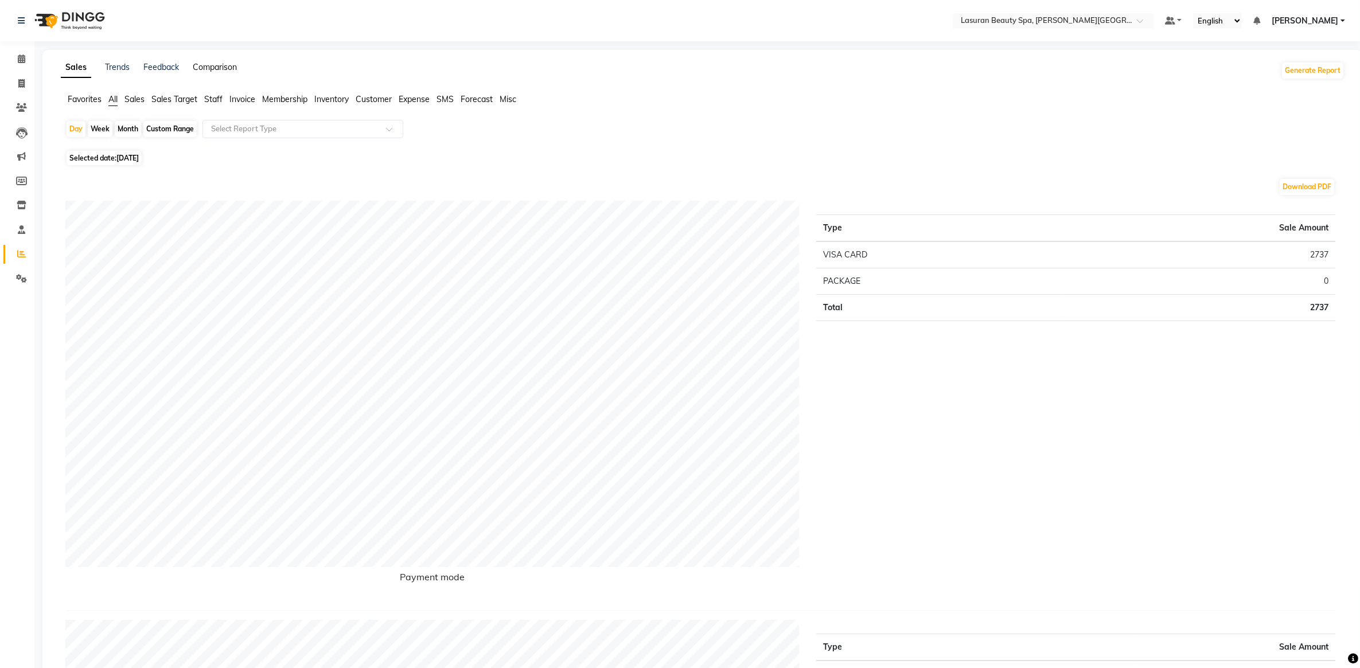
click at [216, 72] on link "Comparison" at bounding box center [215, 67] width 44 height 10
select select "single_date"
select select "single_date_dash"
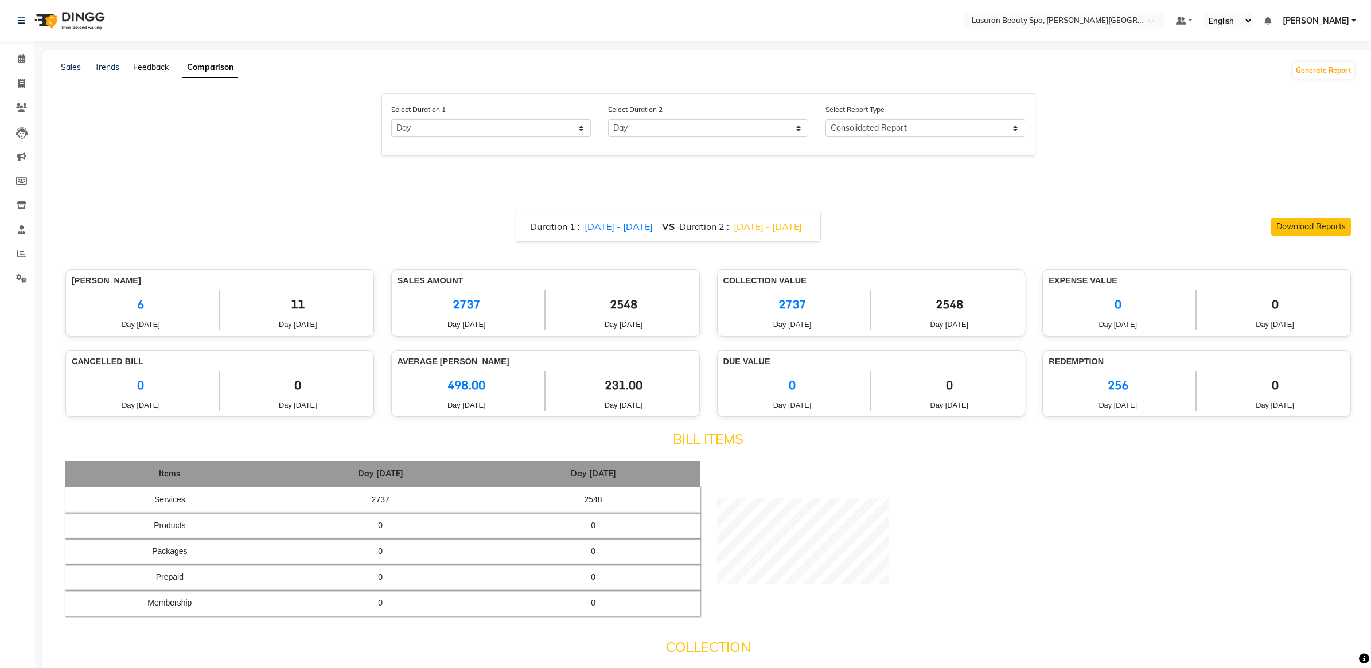
click at [142, 71] on link "Feedback" at bounding box center [151, 67] width 36 height 10
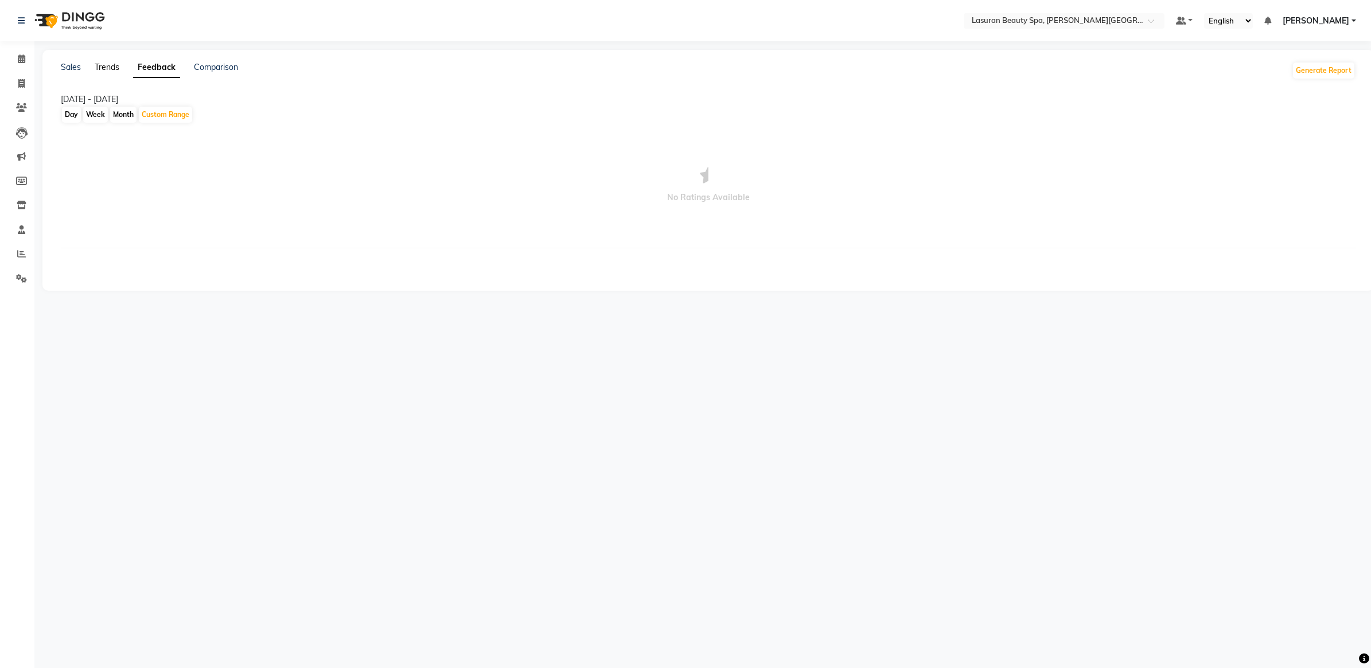
click at [106, 69] on link "Trends" at bounding box center [107, 67] width 25 height 10
type input "[DATE]"
select select "by_client"
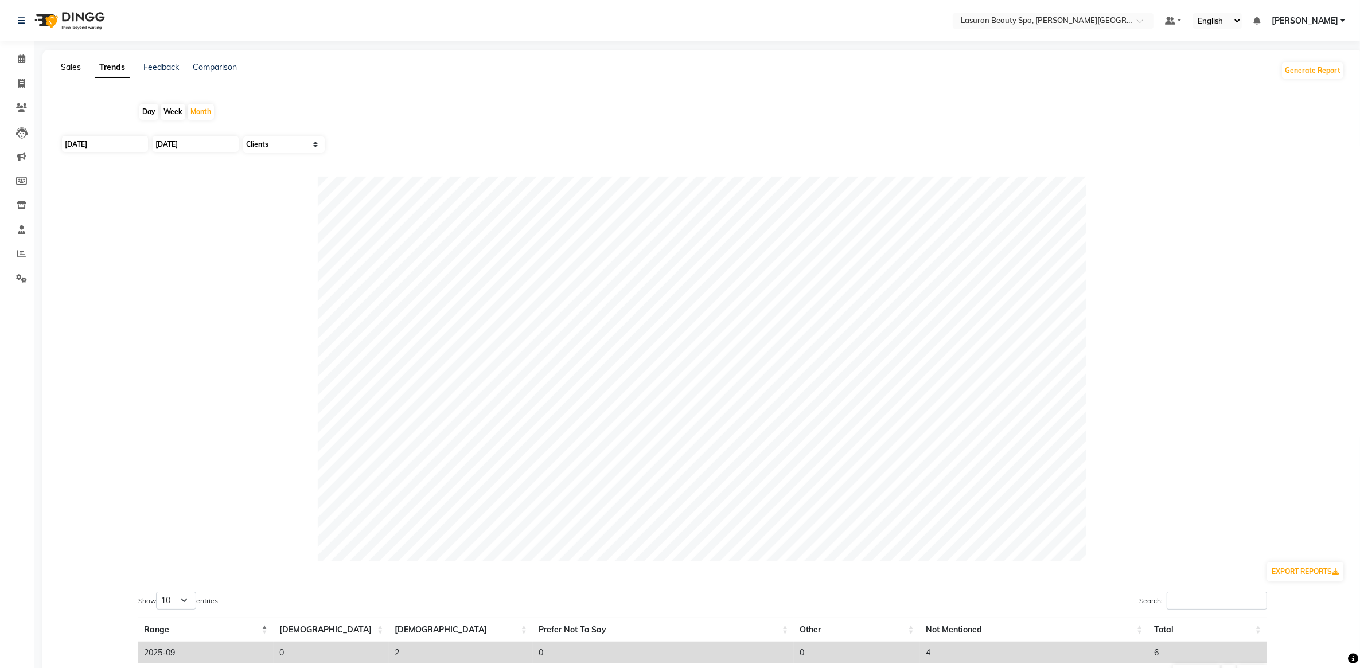
click at [62, 69] on link "Sales" at bounding box center [71, 67] width 20 height 10
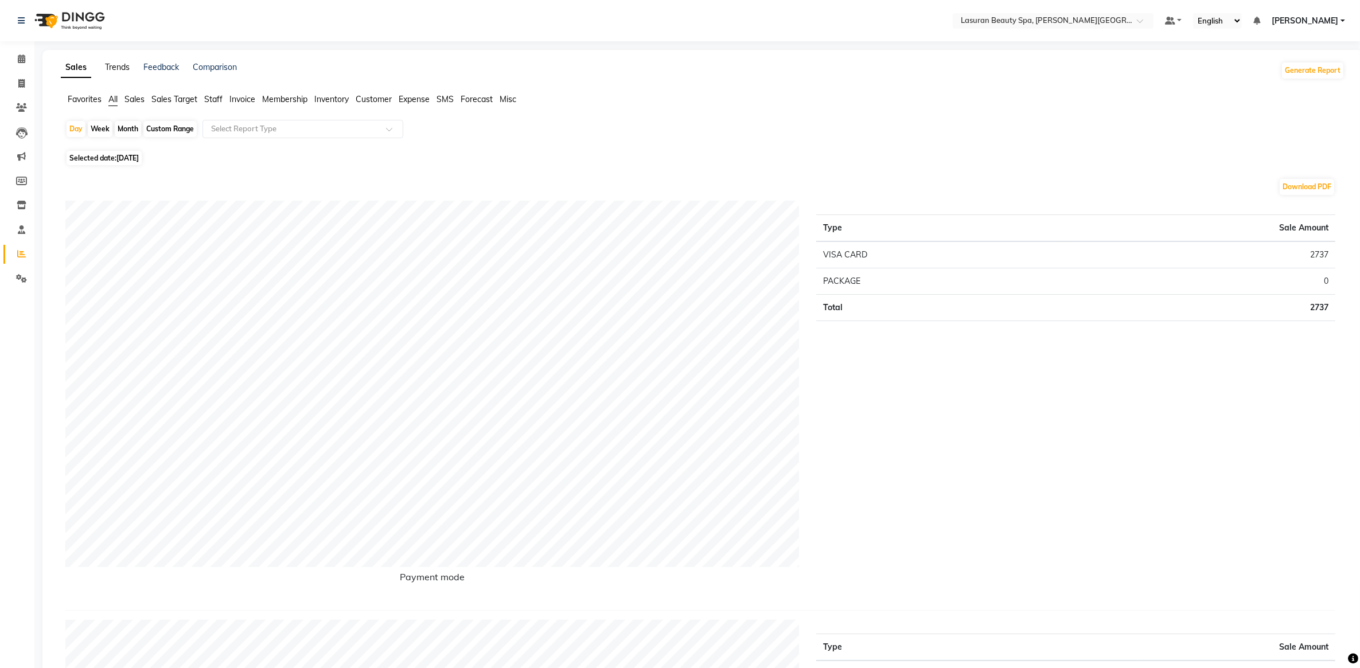
click at [118, 68] on link "Trends" at bounding box center [117, 67] width 25 height 10
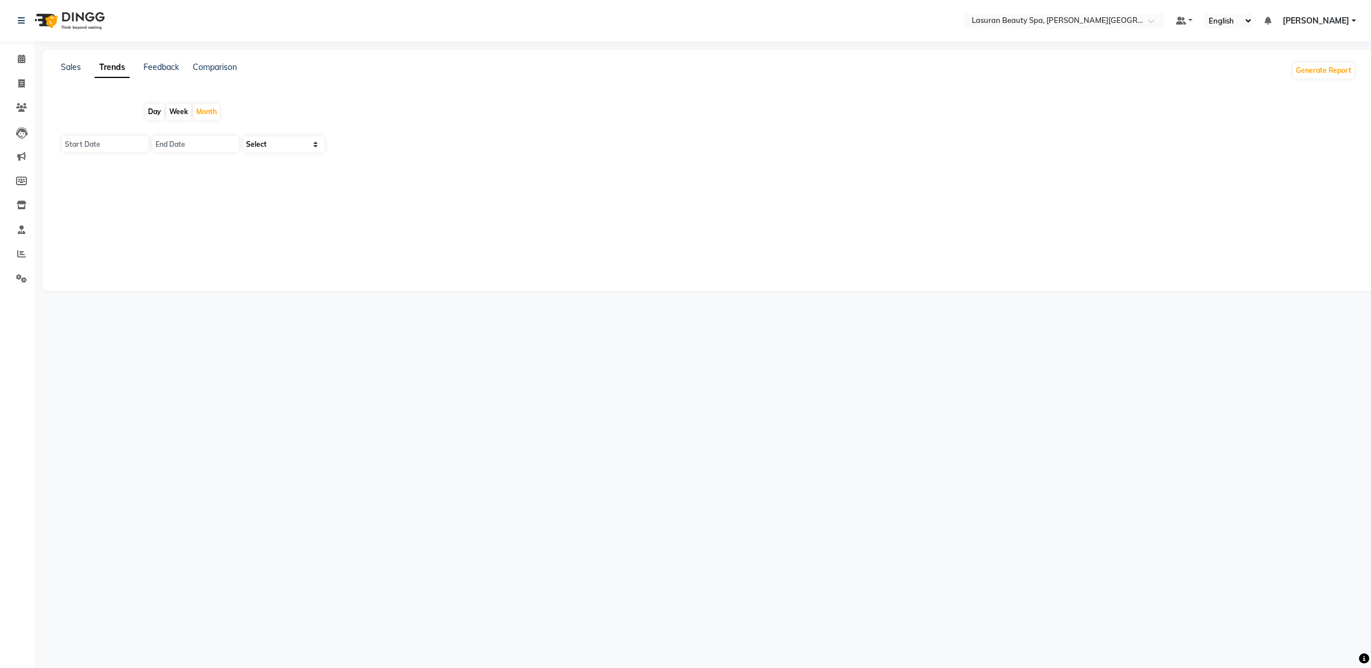
type input "[DATE]"
select select "by_client"
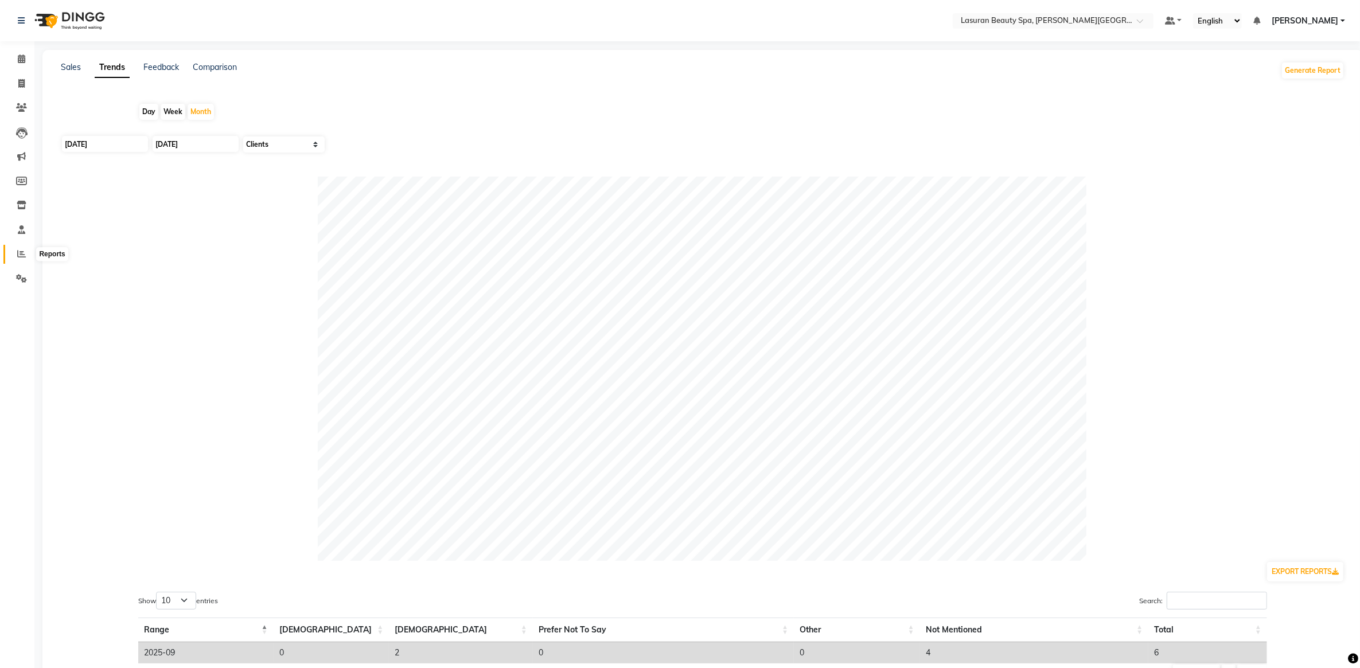
click at [21, 250] on icon at bounding box center [21, 254] width 9 height 9
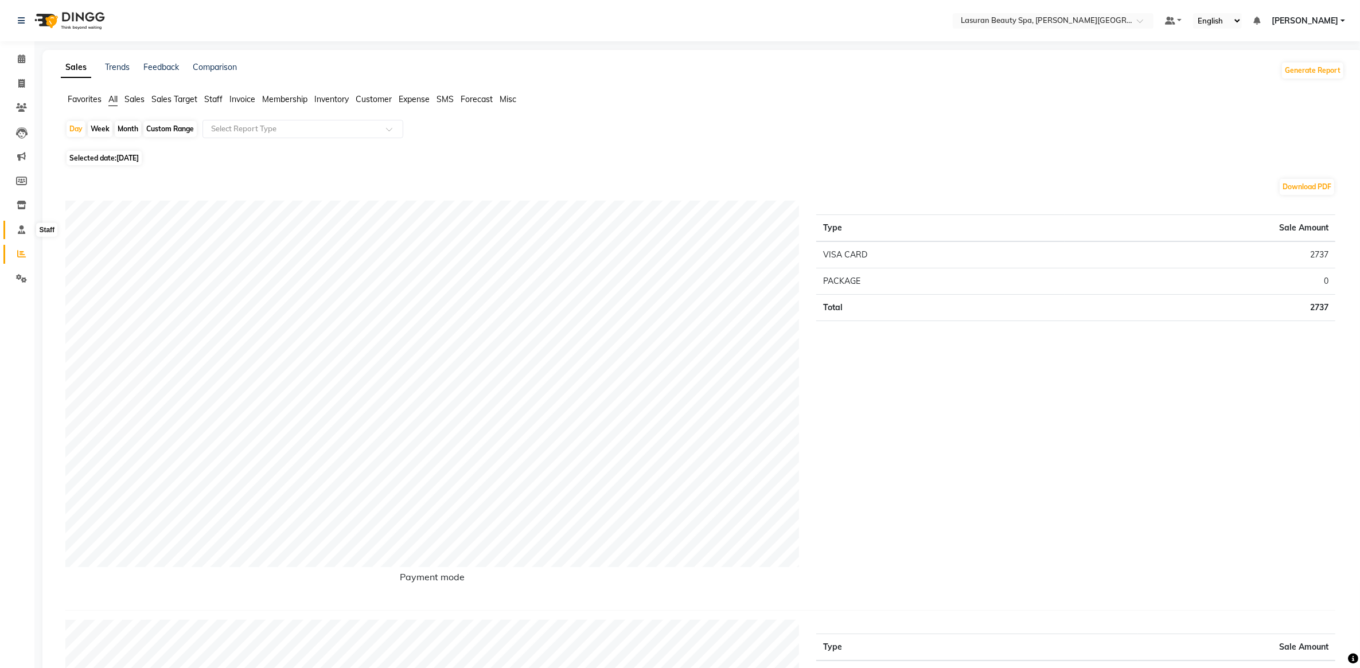
click at [22, 235] on span at bounding box center [21, 230] width 20 height 13
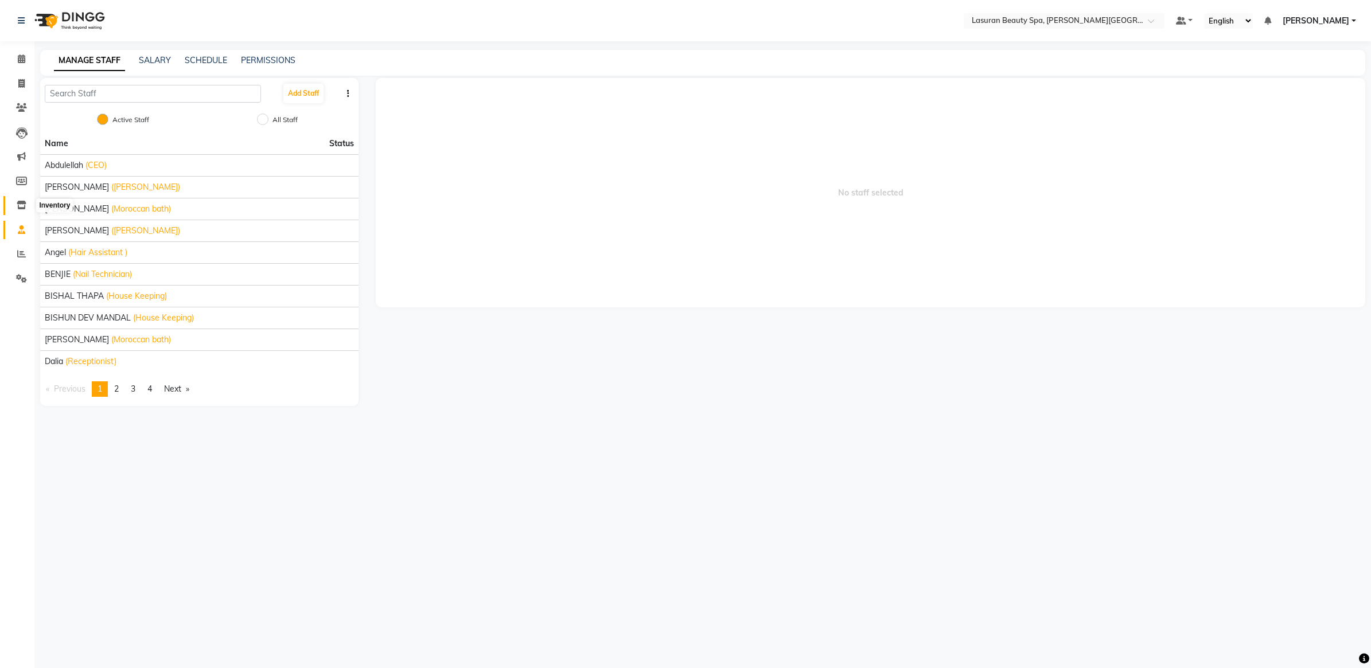
click at [24, 210] on span at bounding box center [21, 205] width 20 height 13
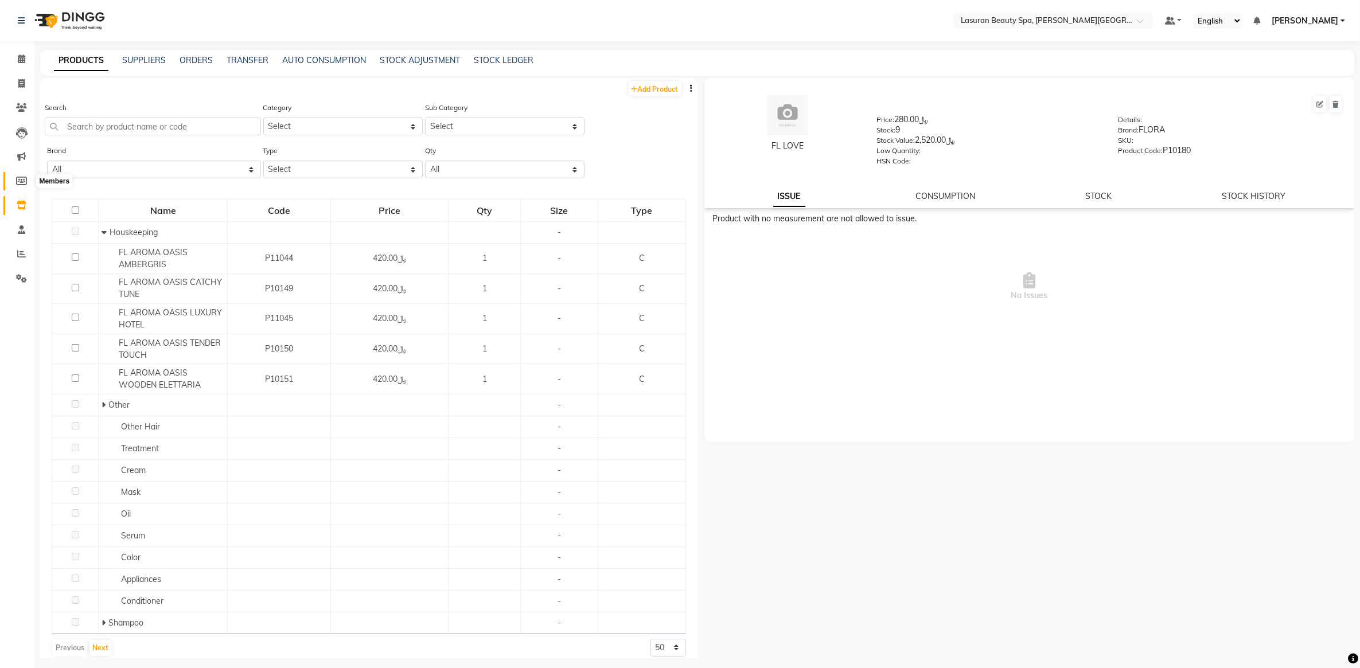
click at [16, 182] on icon at bounding box center [21, 181] width 11 height 9
select select
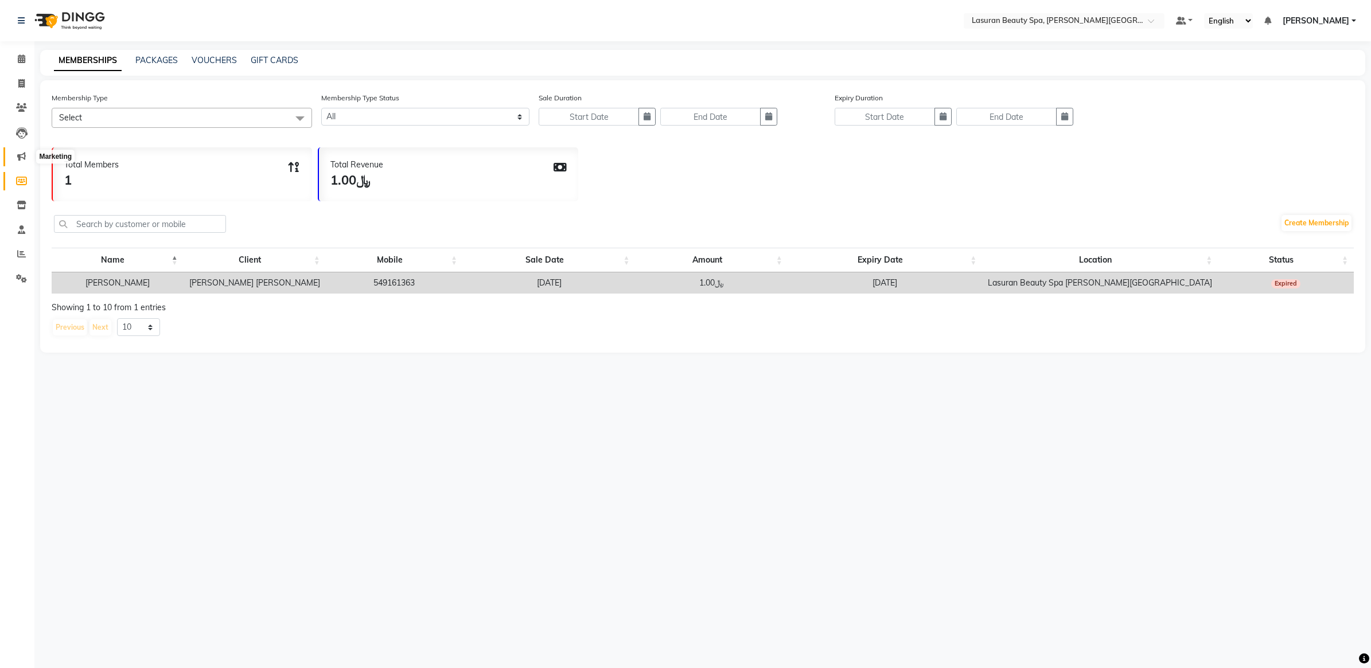
click at [24, 153] on icon at bounding box center [21, 156] width 9 height 9
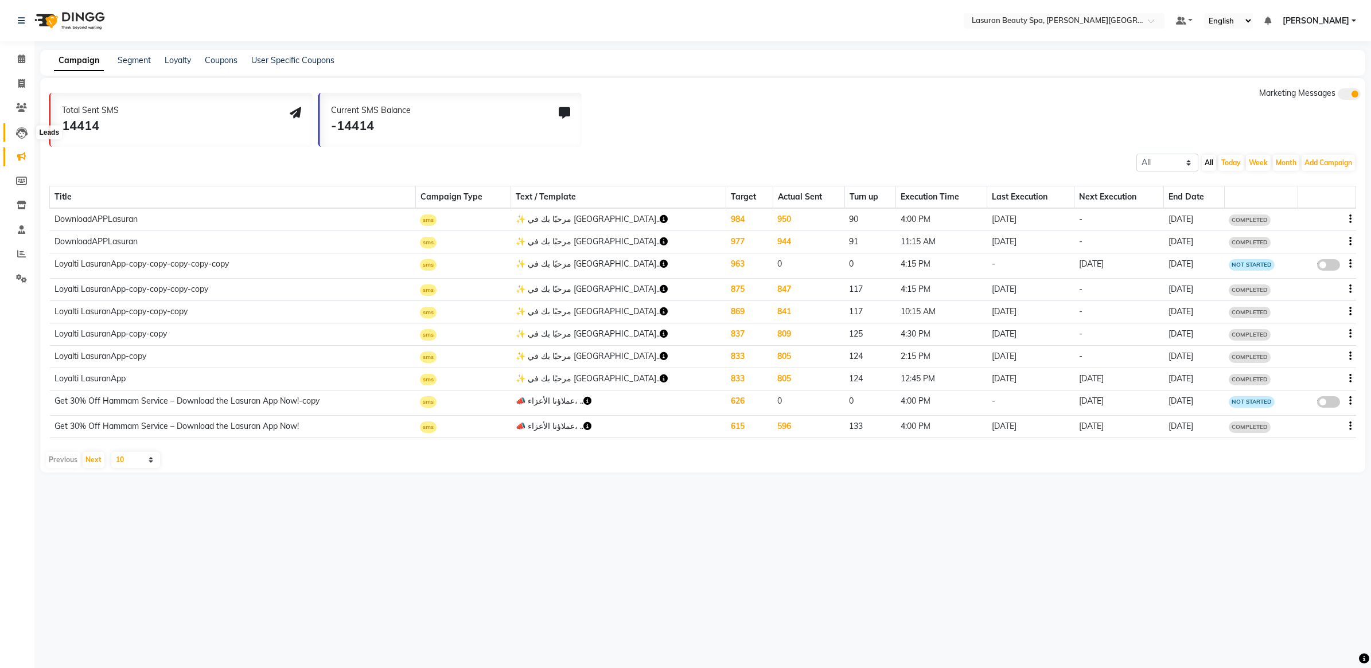
click at [27, 134] on span at bounding box center [21, 132] width 20 height 13
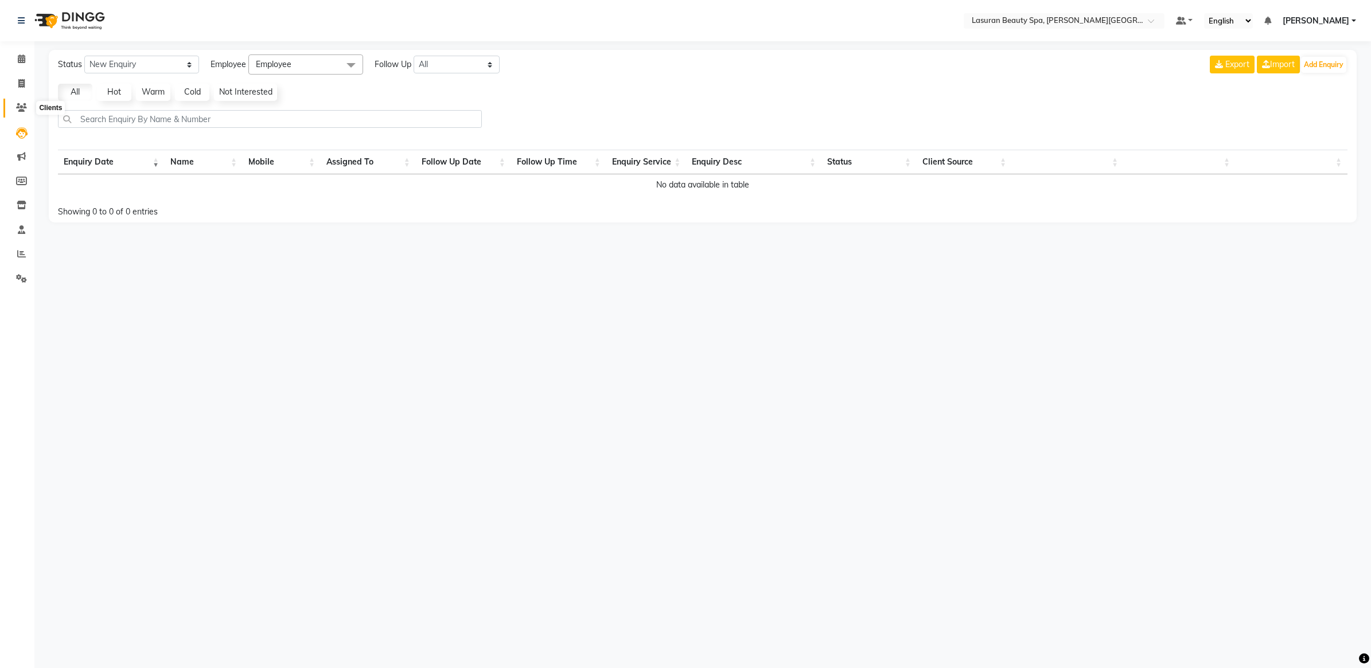
click at [21, 109] on icon at bounding box center [21, 107] width 11 height 9
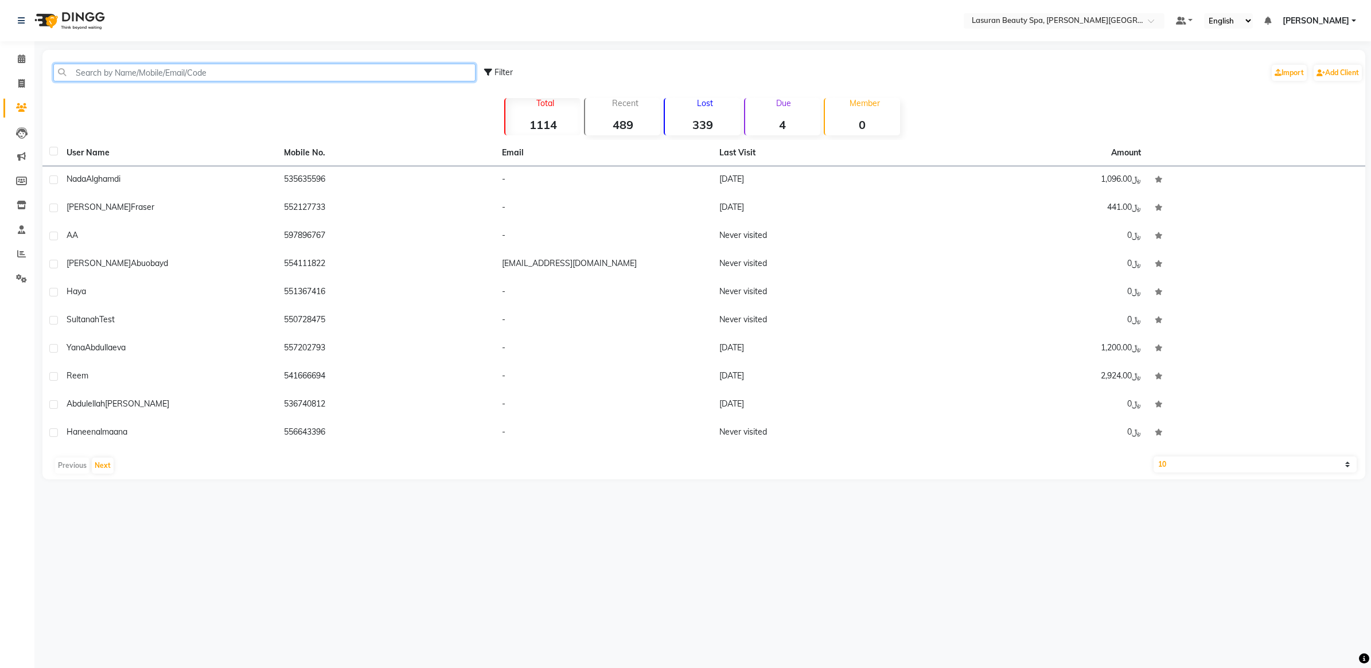
click at [188, 81] on input "text" at bounding box center [264, 73] width 422 height 18
click at [182, 102] on div "Filter Import Add Client Total 1114 Recent 489 Lost 339 Due 4 Member 0 User Nam…" at bounding box center [703, 265] width 1323 height 430
